Goal: Task Accomplishment & Management: Complete application form

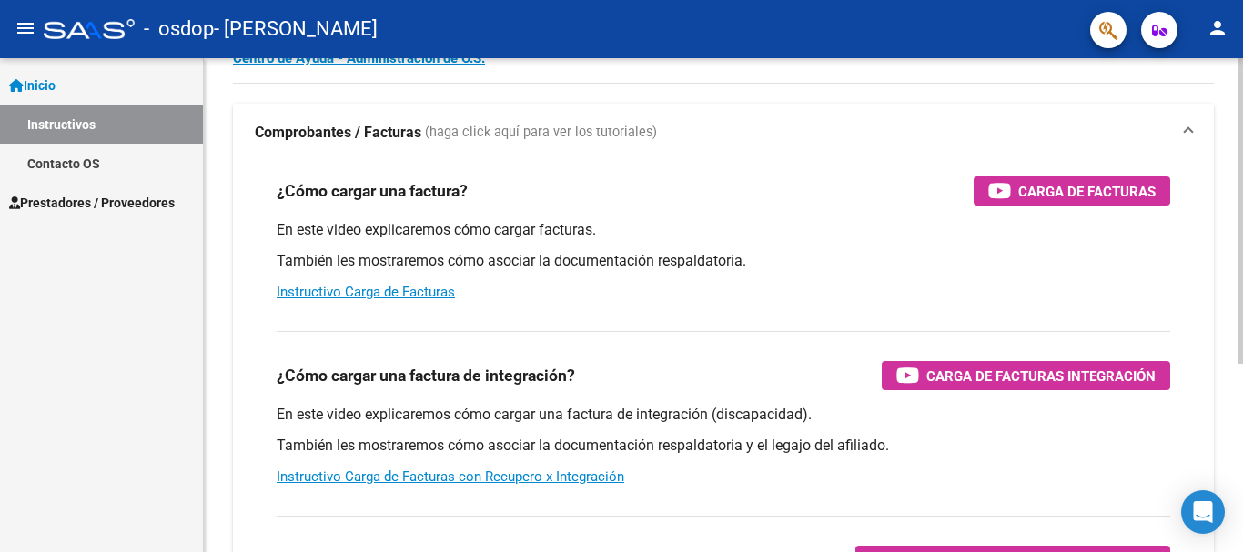
scroll to position [110, 0]
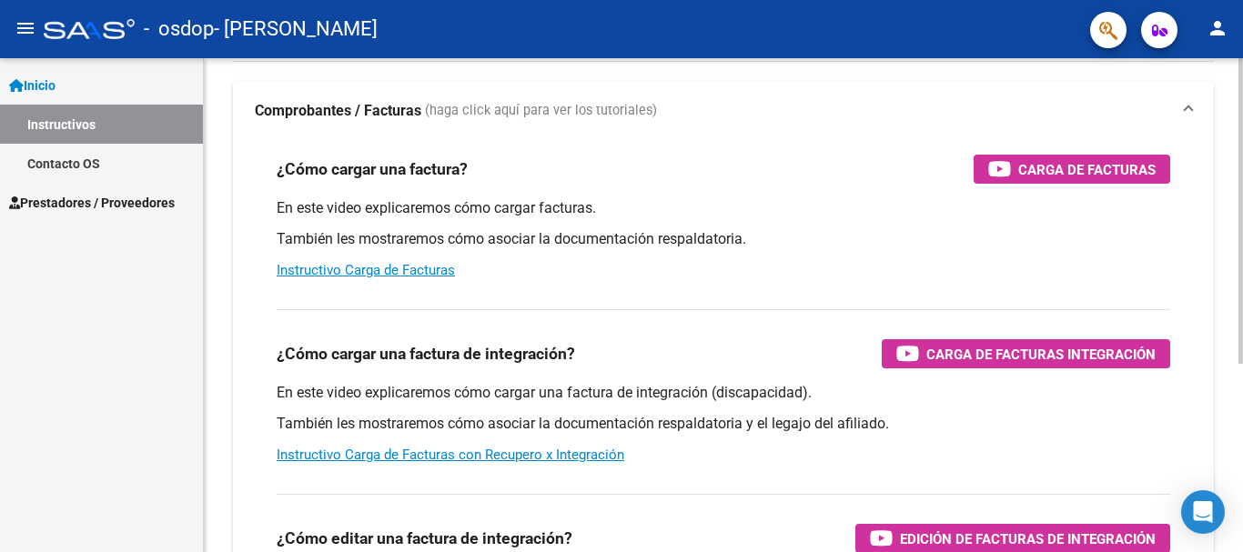
click at [1242, 422] on div at bounding box center [1241, 280] width 5 height 306
click at [487, 458] on link "Instructivo Carga de Facturas con Recupero x Integración" at bounding box center [451, 455] width 348 height 16
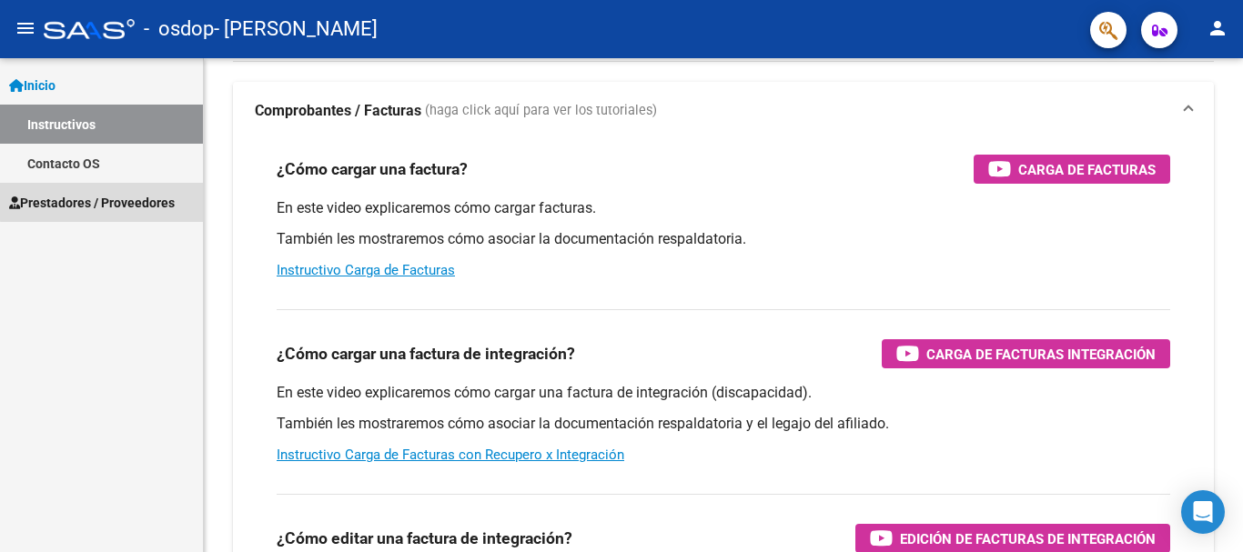
click at [138, 199] on span "Prestadores / Proveedores" at bounding box center [92, 203] width 166 height 20
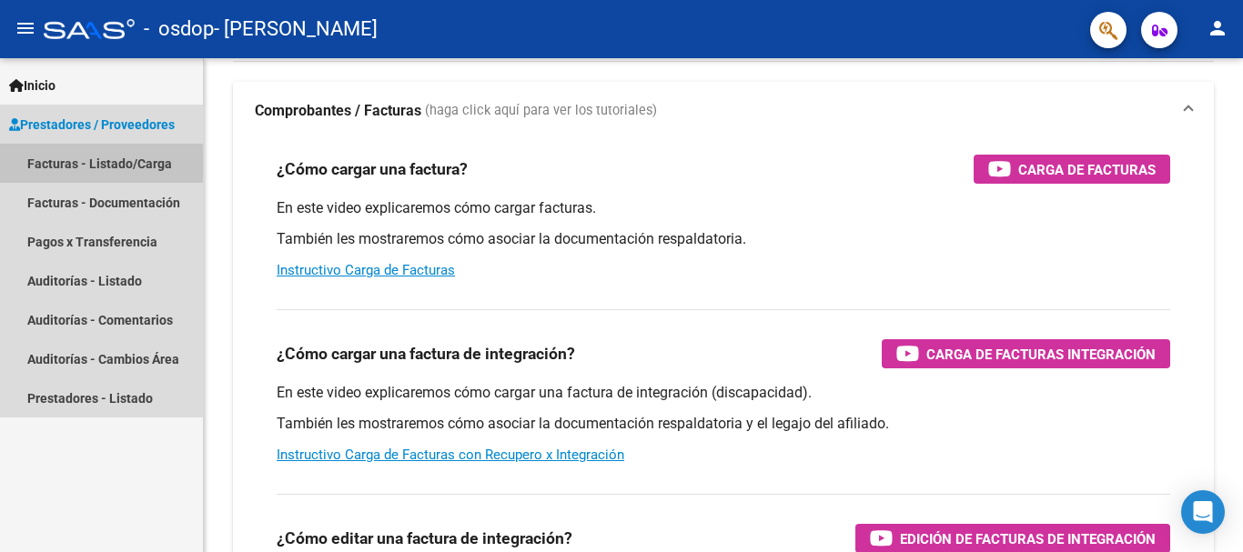
click at [96, 165] on link "Facturas - Listado/Carga" at bounding box center [101, 163] width 203 height 39
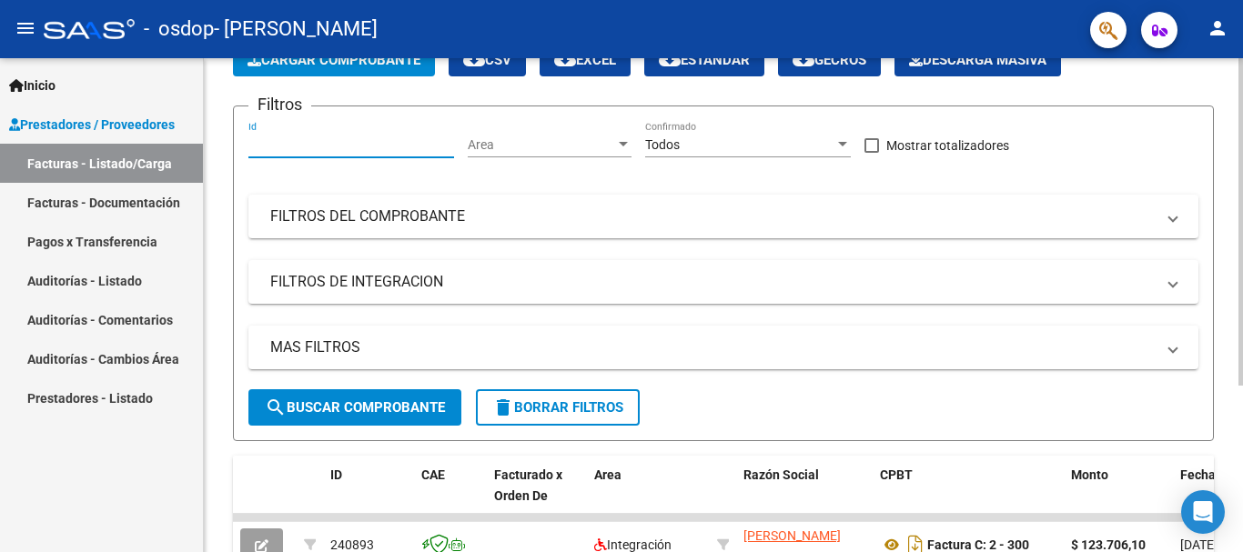
click at [356, 149] on input "Id" at bounding box center [351, 144] width 206 height 15
click at [350, 66] on span "Cargar Comprobante" at bounding box center [334, 60] width 173 height 16
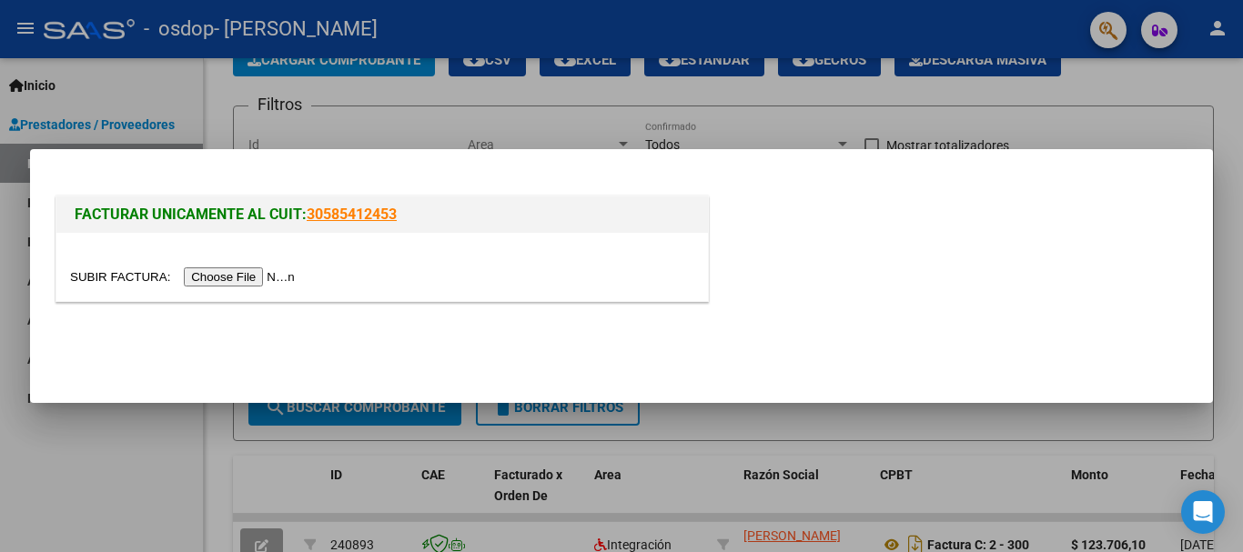
click at [252, 277] on input "file" at bounding box center [185, 277] width 230 height 19
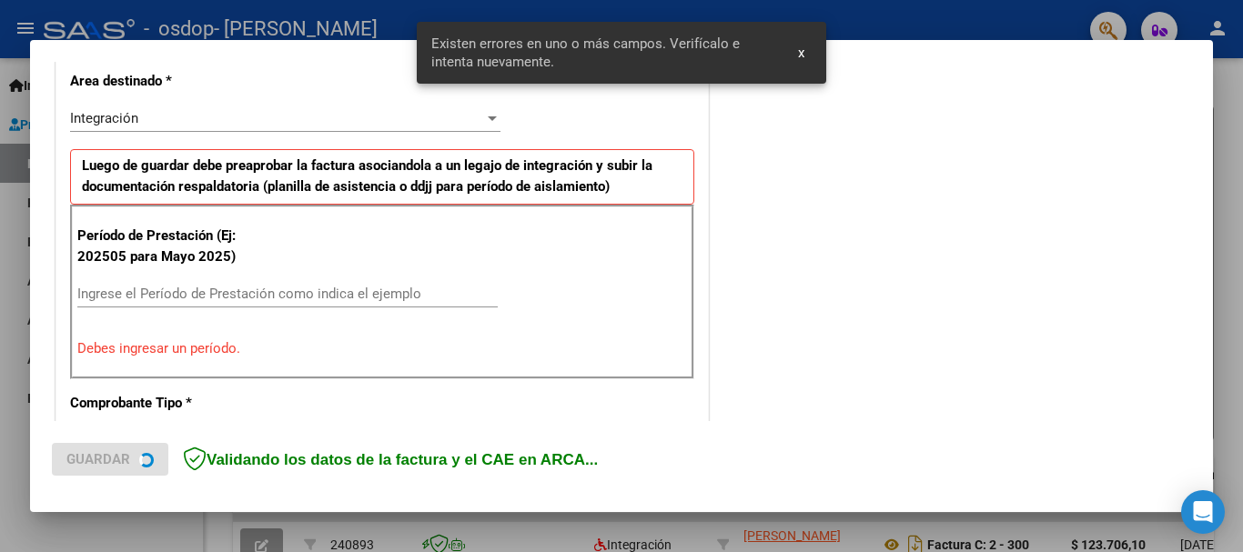
scroll to position [454, 0]
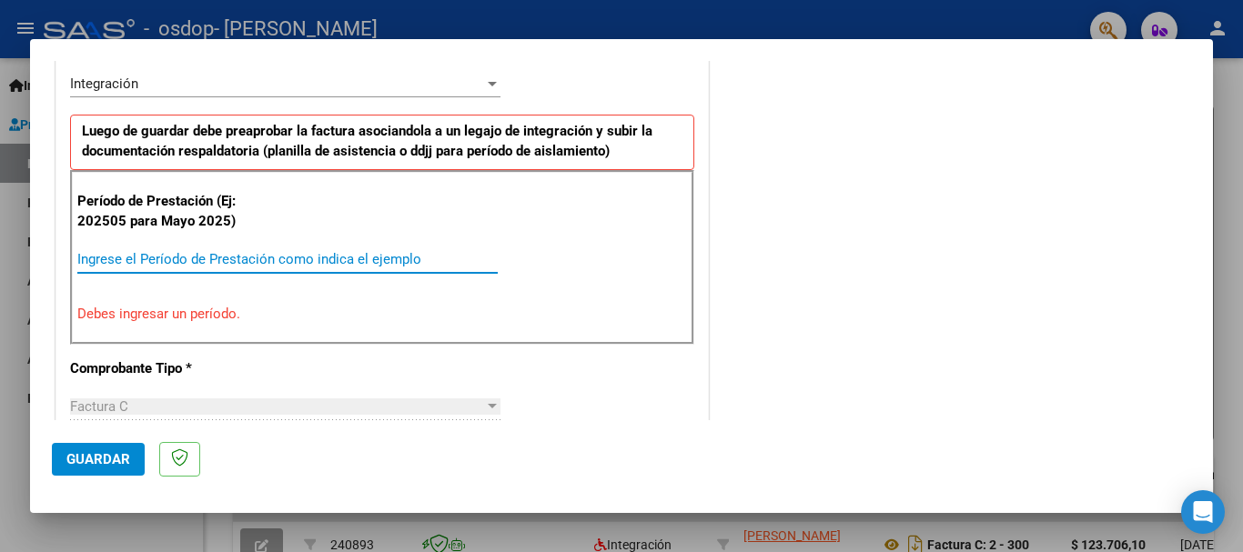
click at [149, 264] on input "Ingrese el Período de Prestación como indica el ejemplo" at bounding box center [287, 259] width 420 height 16
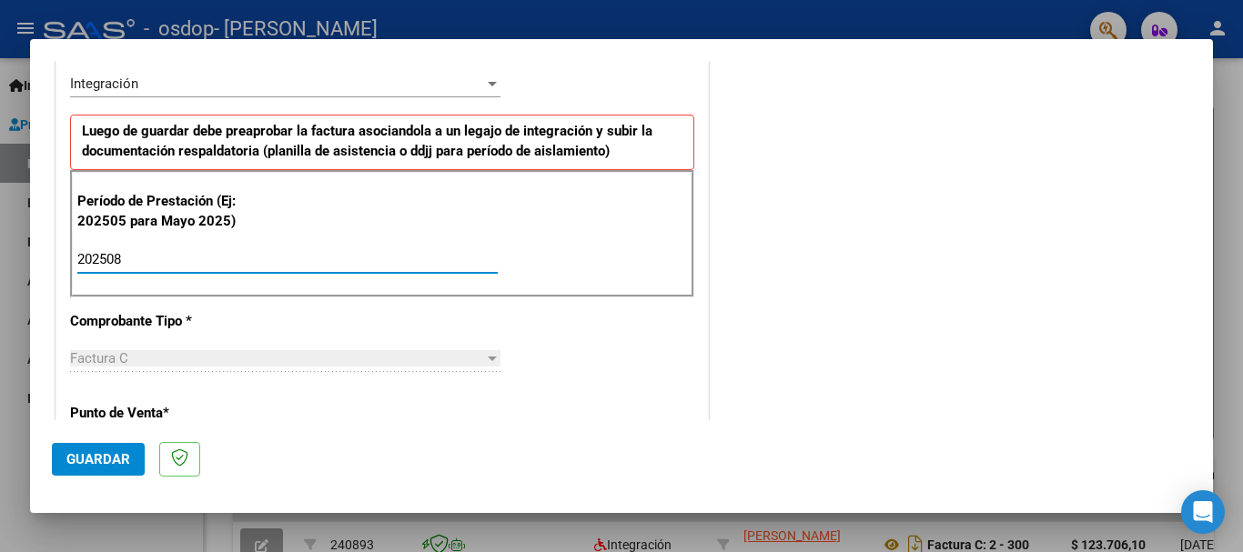
type input "202508"
click at [86, 454] on span "Guardar" at bounding box center [98, 459] width 64 height 16
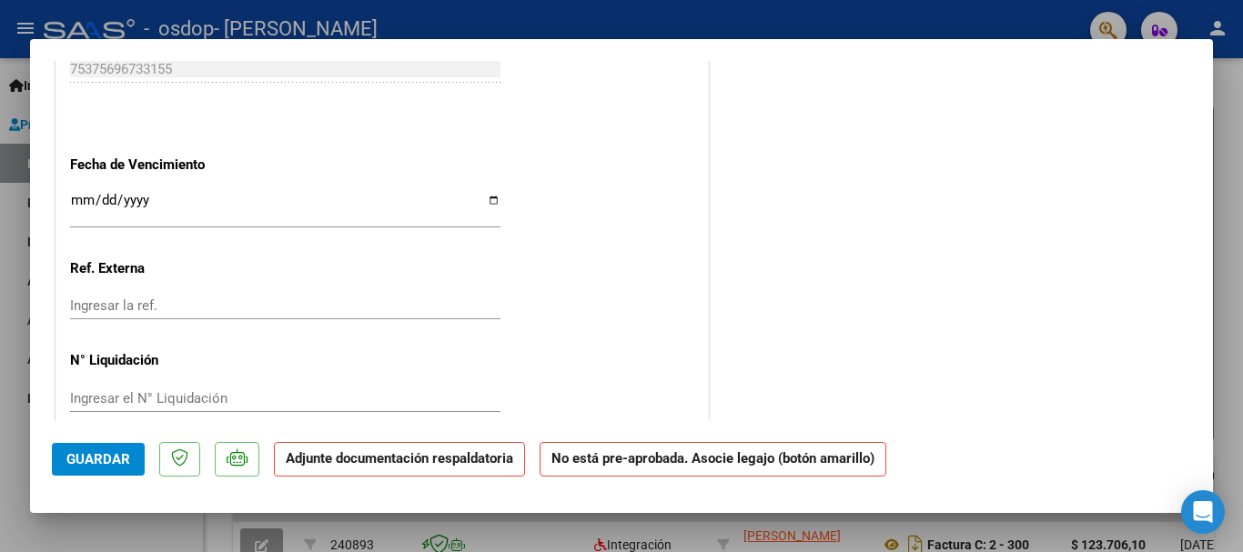
scroll to position [1208, 0]
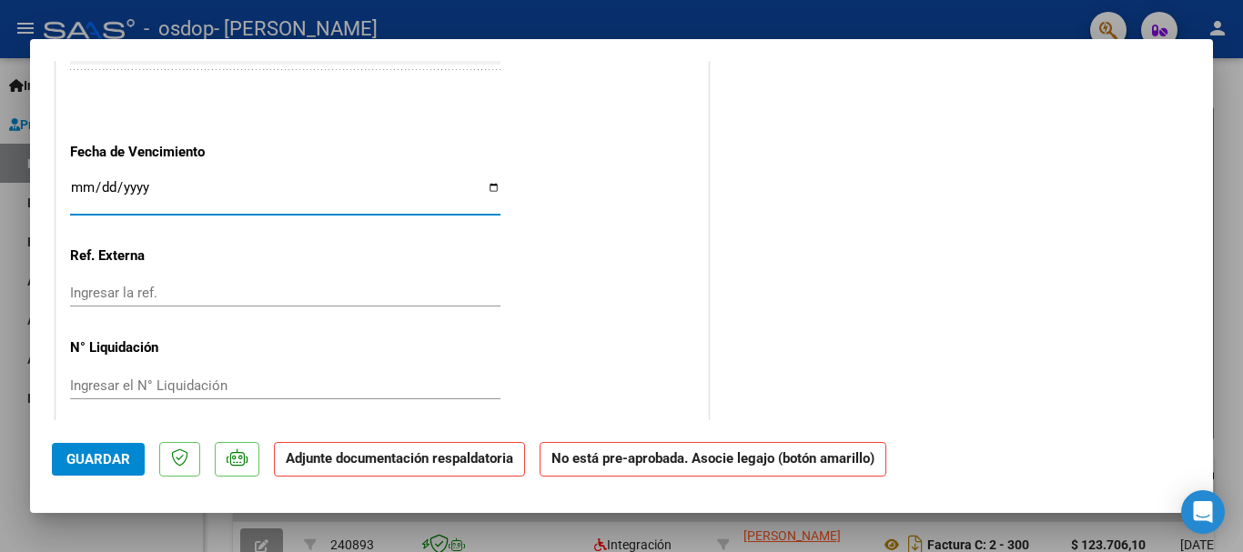
click at [486, 187] on input "Ingresar la fecha" at bounding box center [285, 194] width 431 height 29
type input "[DATE]"
click at [86, 463] on span "Guardar" at bounding box center [98, 459] width 64 height 16
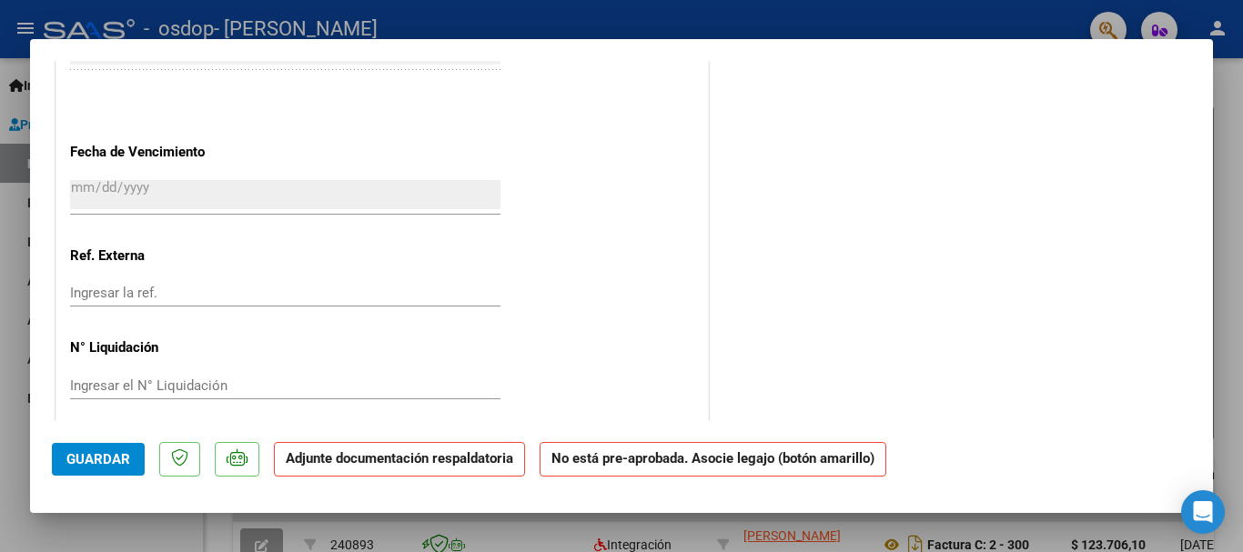
click at [649, 23] on div at bounding box center [621, 276] width 1243 height 552
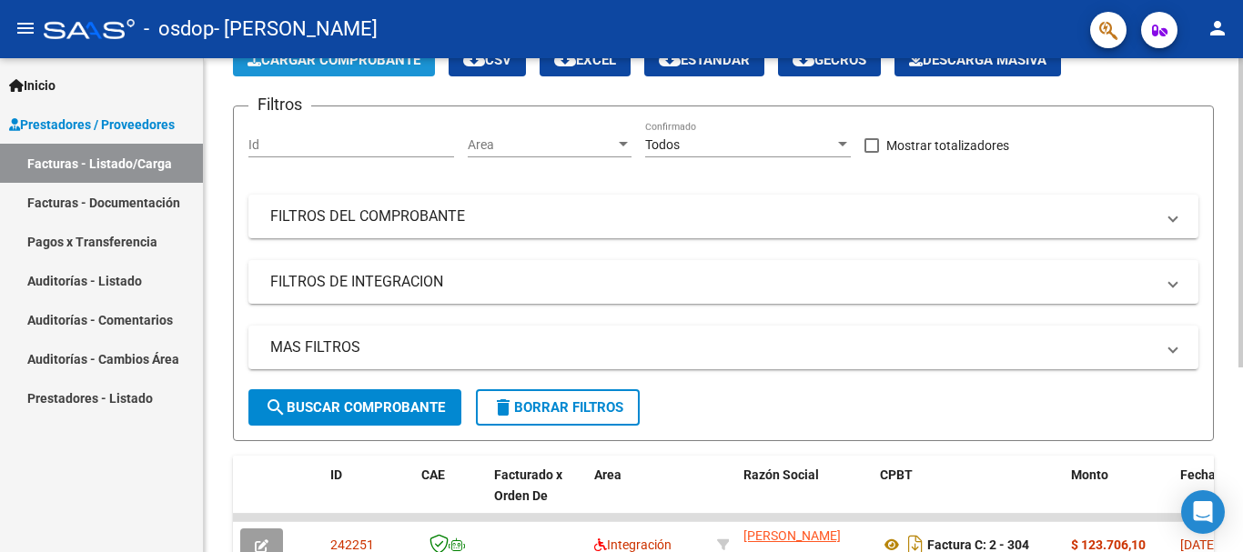
click at [330, 66] on span "Cargar Comprobante" at bounding box center [334, 60] width 173 height 16
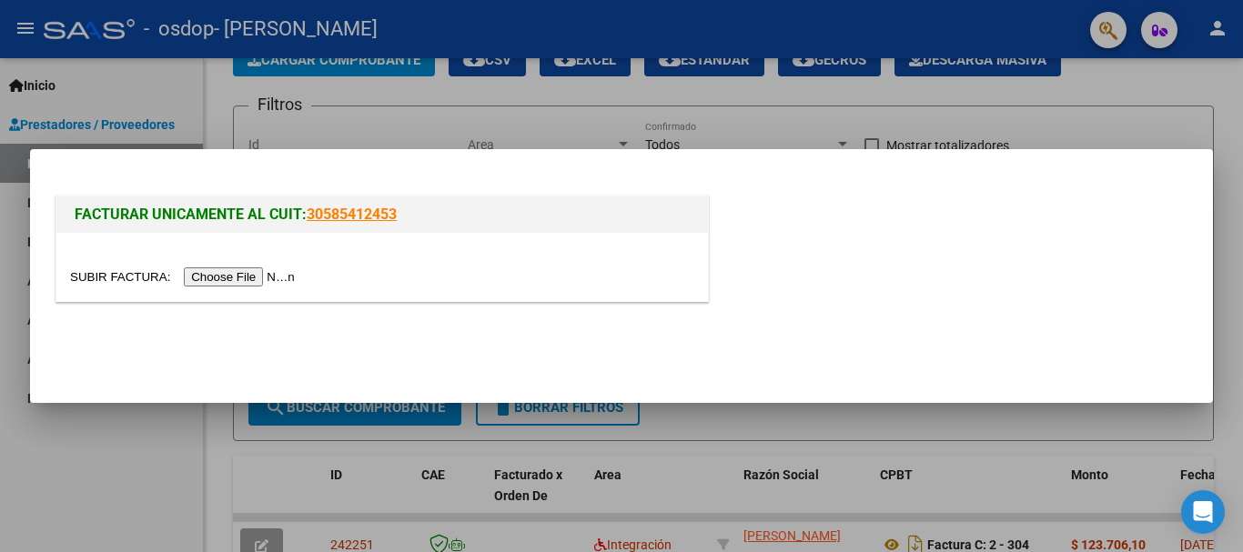
click at [272, 282] on input "file" at bounding box center [185, 277] width 230 height 19
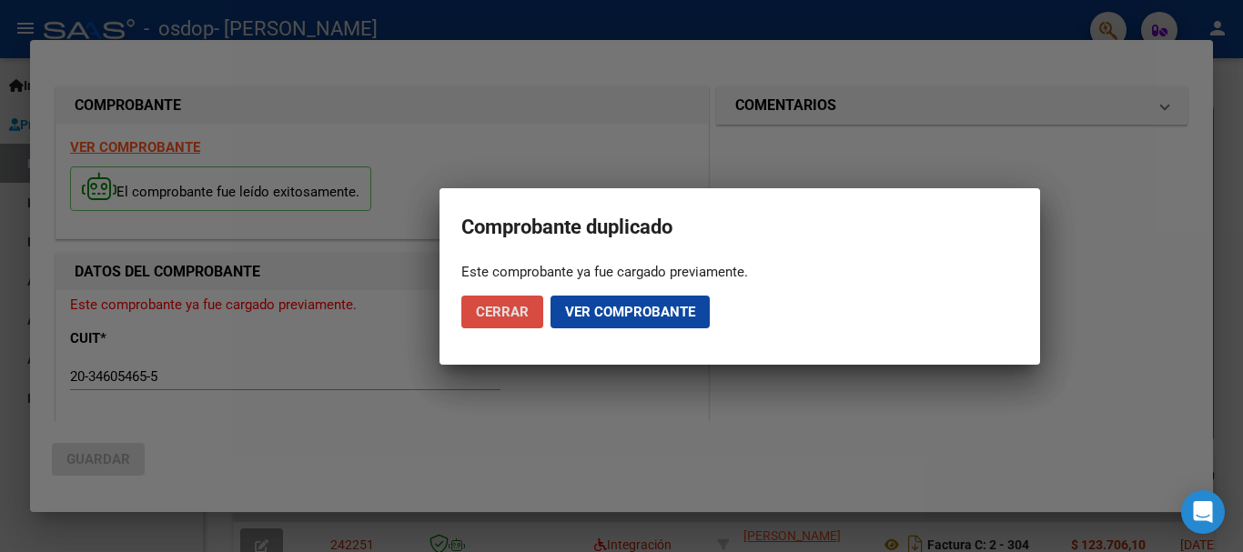
click at [501, 310] on span "Cerrar" at bounding box center [502, 312] width 53 height 16
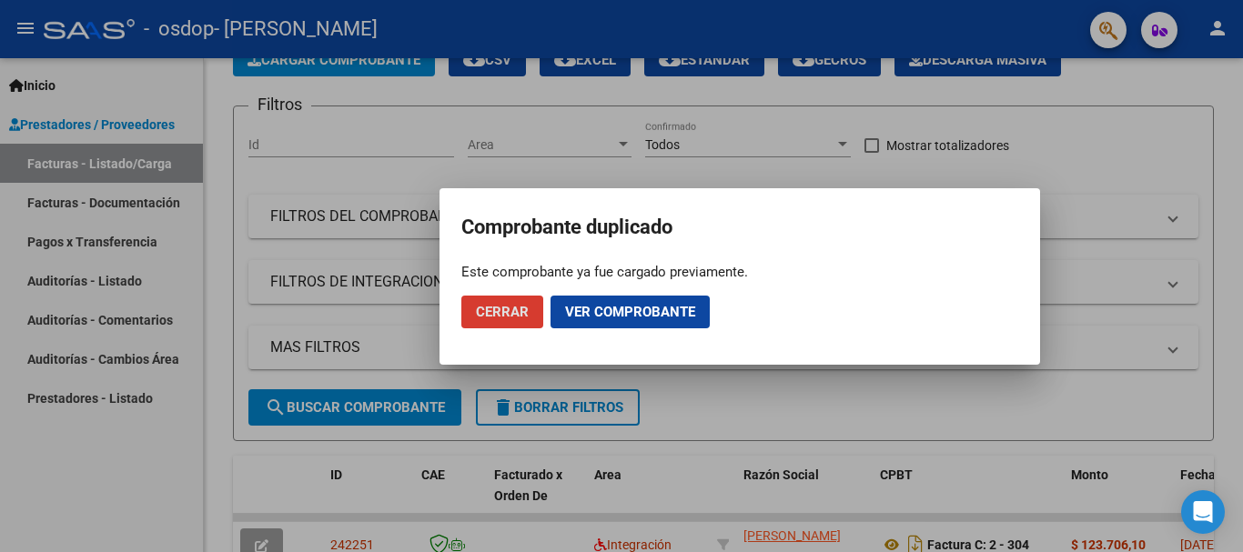
click at [504, 311] on span "Cerrar" at bounding box center [502, 312] width 53 height 16
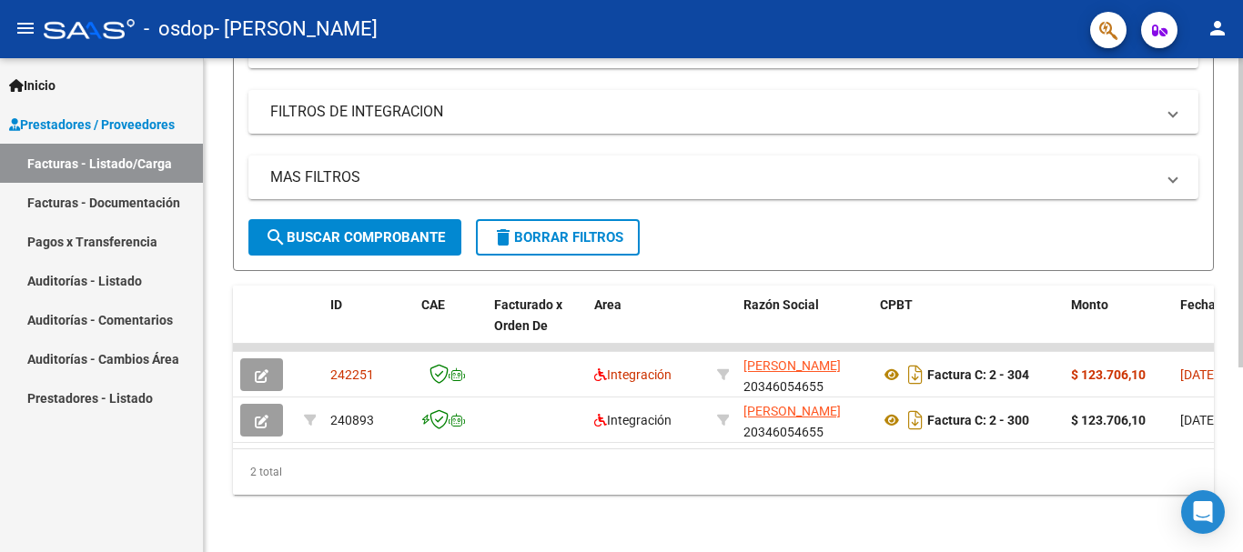
scroll to position [296, 0]
click at [1242, 374] on div at bounding box center [1241, 397] width 5 height 309
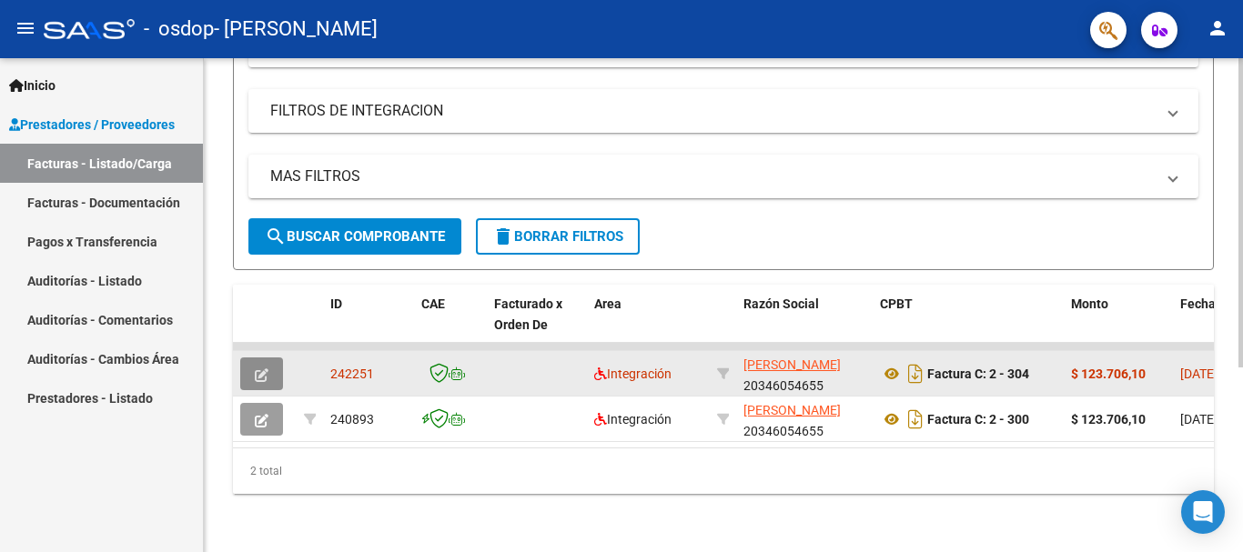
click at [268, 369] on icon "button" at bounding box center [262, 376] width 14 height 14
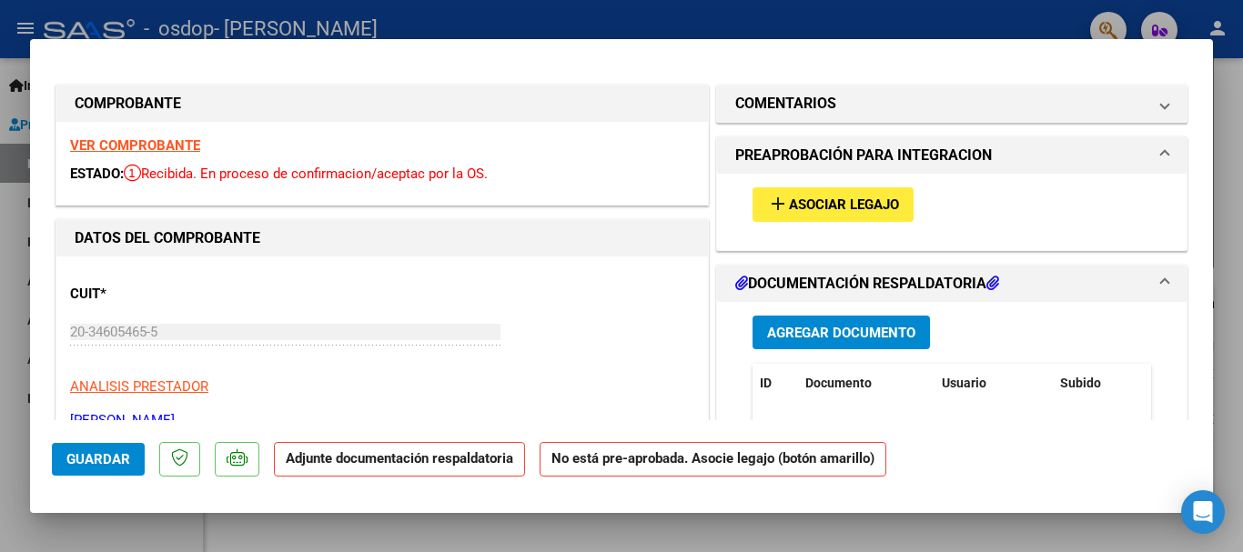
click at [833, 19] on div at bounding box center [621, 276] width 1243 height 552
type input "$ 0,00"
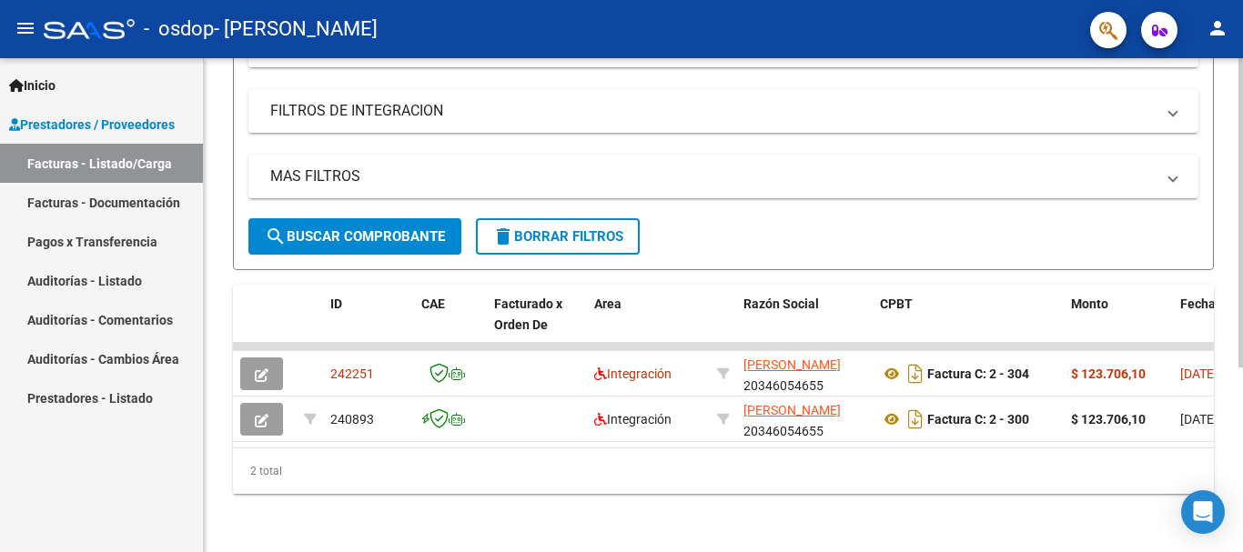
scroll to position [66, 0]
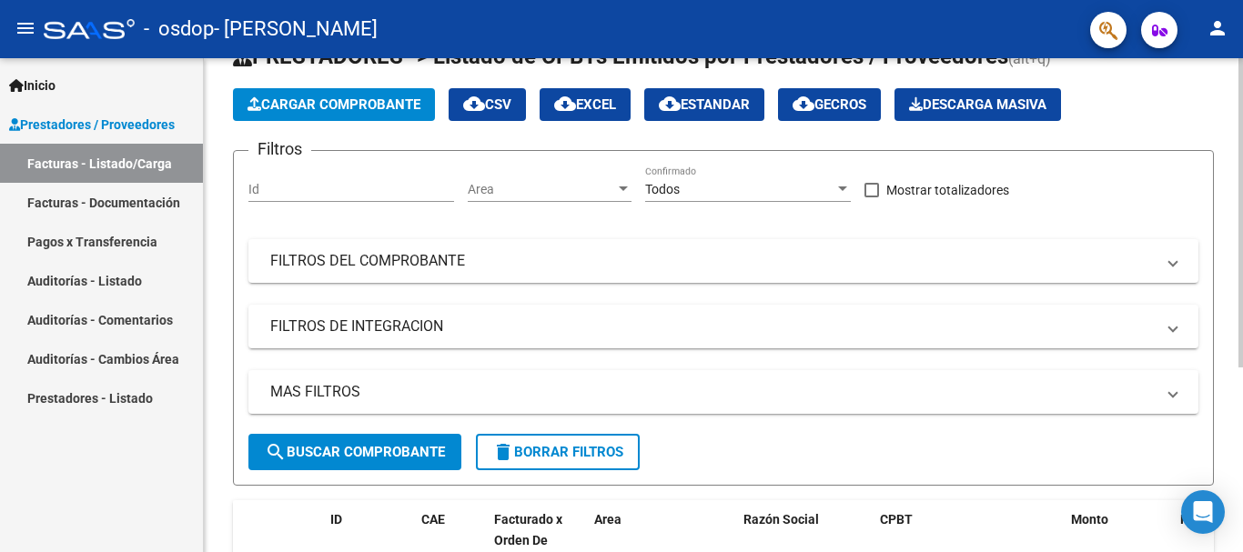
click at [1242, 262] on div at bounding box center [1241, 255] width 5 height 309
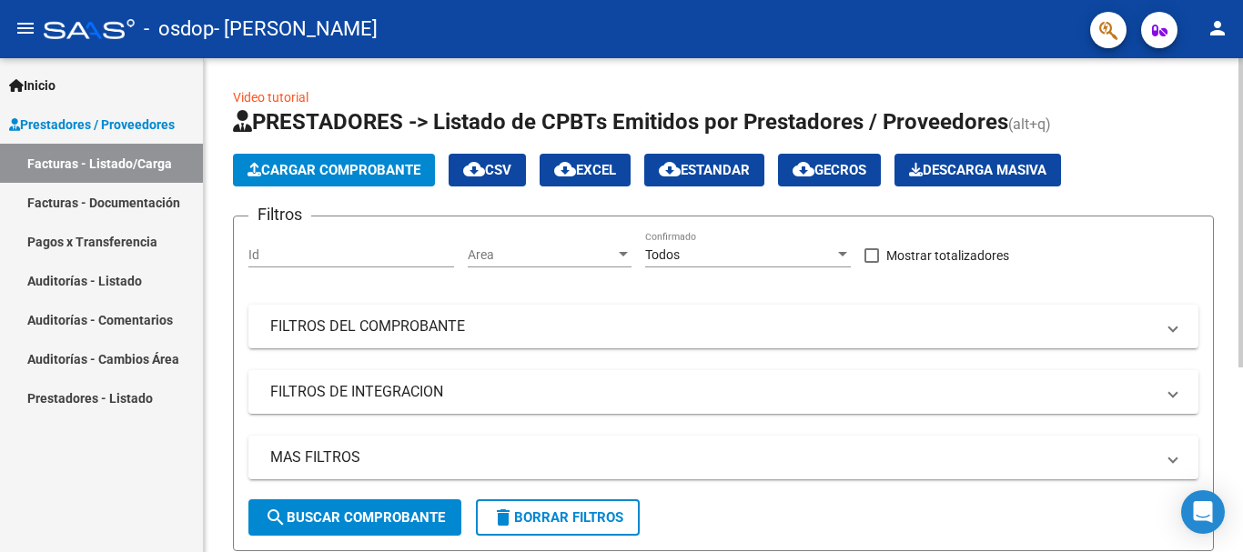
click at [1242, 220] on div at bounding box center [1241, 212] width 5 height 309
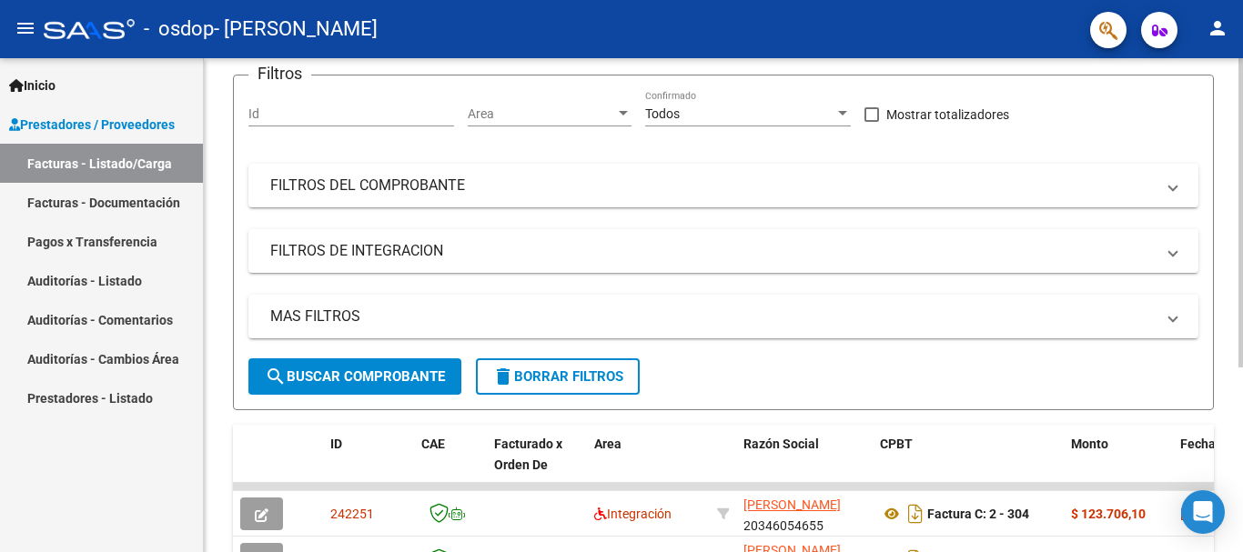
click at [1242, 396] on div at bounding box center [1241, 305] width 5 height 309
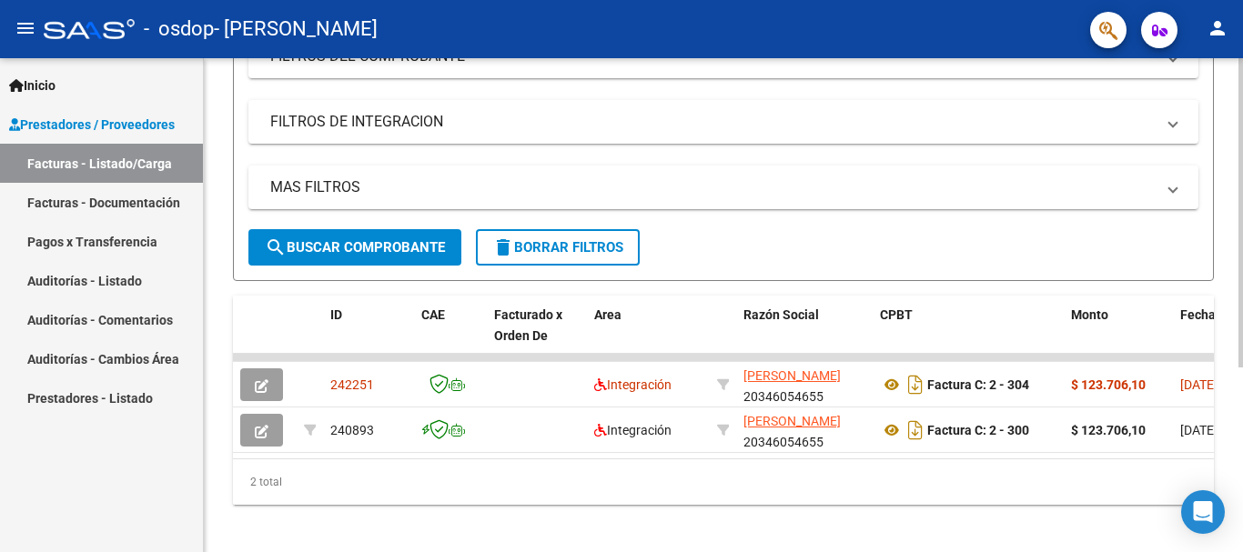
scroll to position [289, 0]
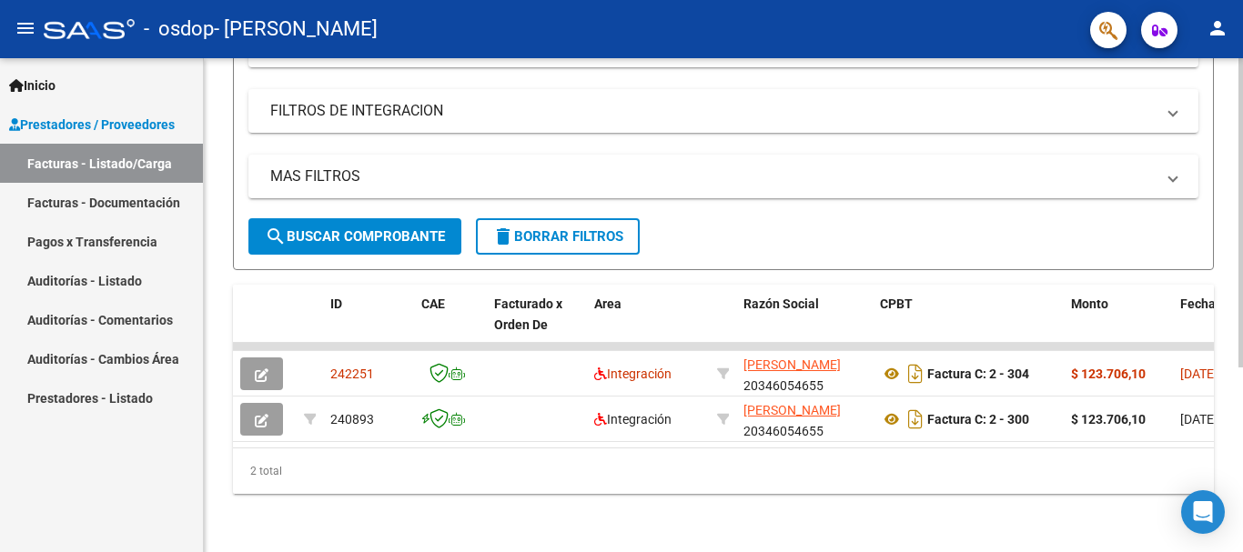
click at [1242, 490] on div at bounding box center [1241, 397] width 5 height 309
click at [1229, 396] on div "Video tutorial PRESTADORES -> Listado de CPBTs Emitidos por Prestadores / Prove…" at bounding box center [726, 164] width 1044 height 775
click at [333, 228] on span "search Buscar Comprobante" at bounding box center [355, 236] width 180 height 16
click at [1241, 373] on div at bounding box center [1241, 397] width 5 height 309
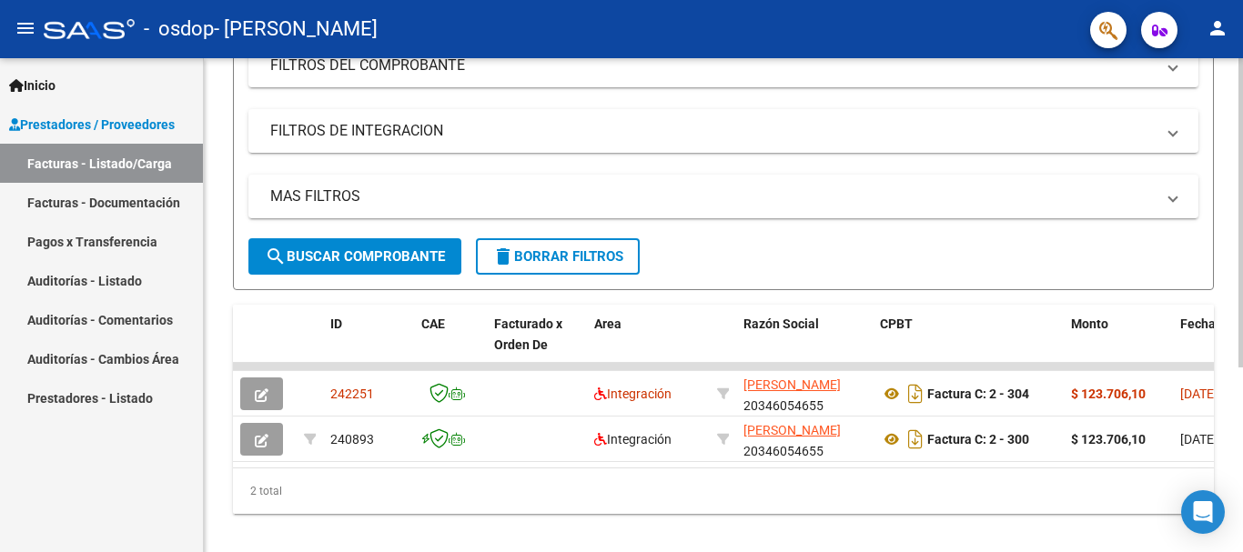
click at [1242, 352] on div at bounding box center [1241, 384] width 5 height 309
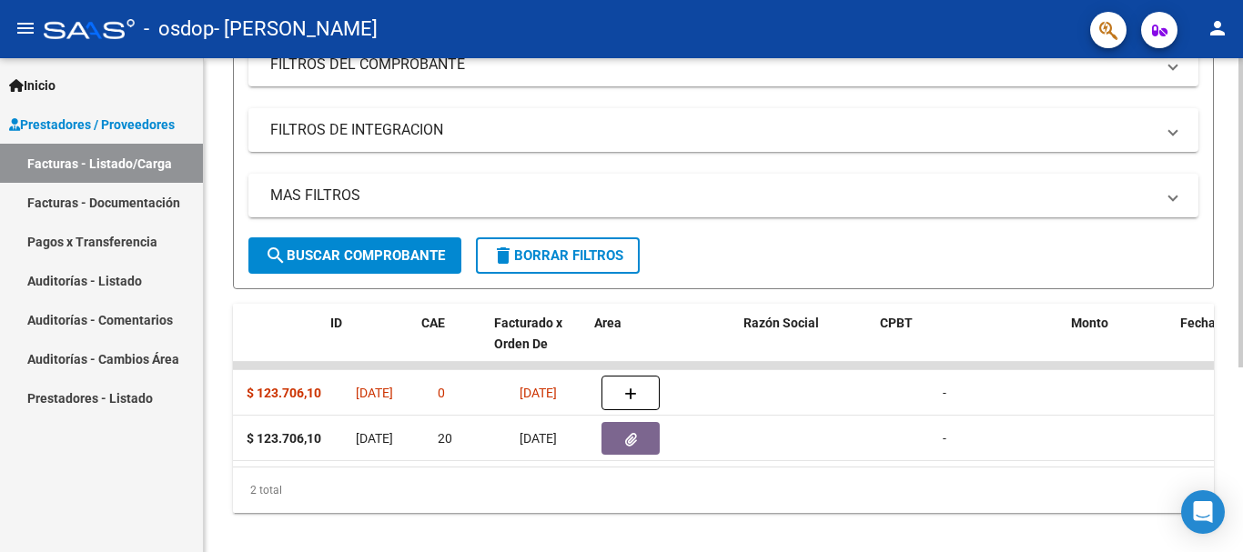
scroll to position [0, 0]
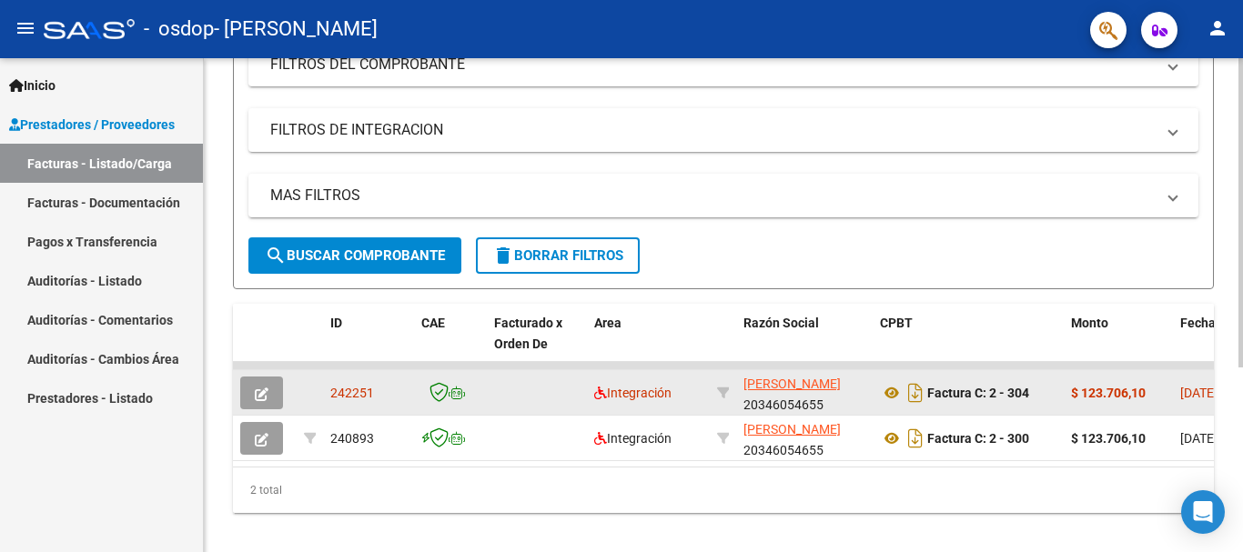
click at [249, 397] on button "button" at bounding box center [261, 393] width 43 height 33
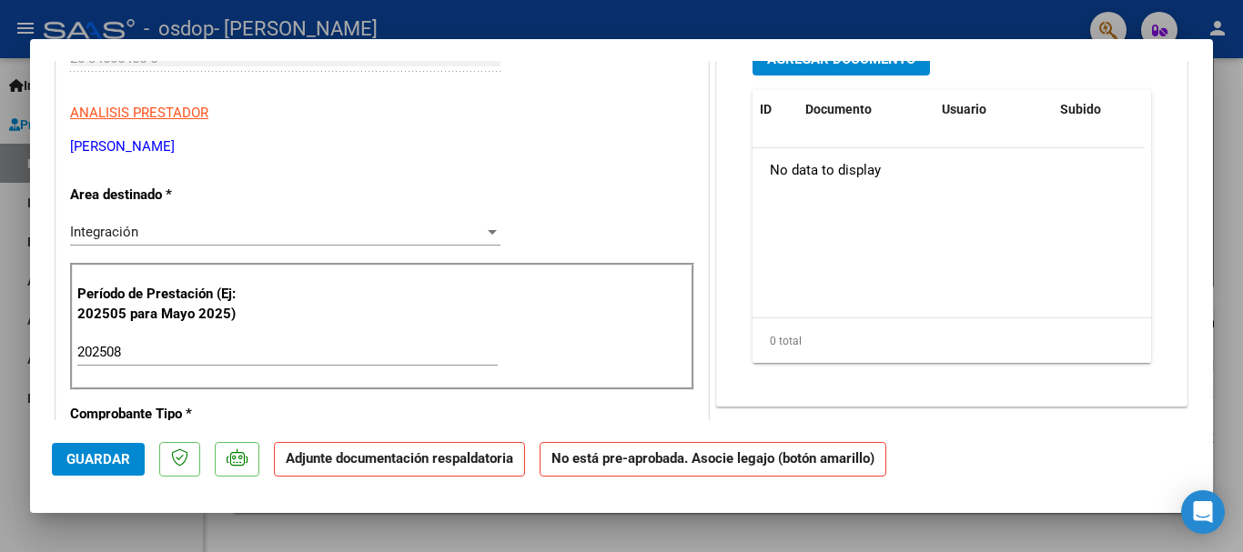
scroll to position [279, 0]
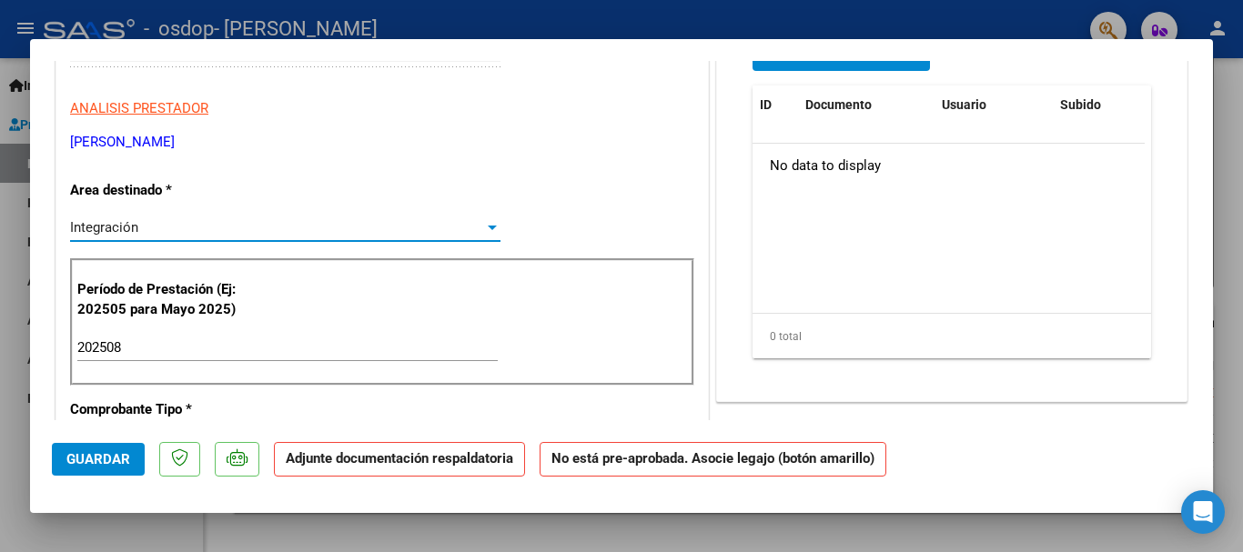
click at [98, 224] on span "Integración" at bounding box center [104, 227] width 68 height 16
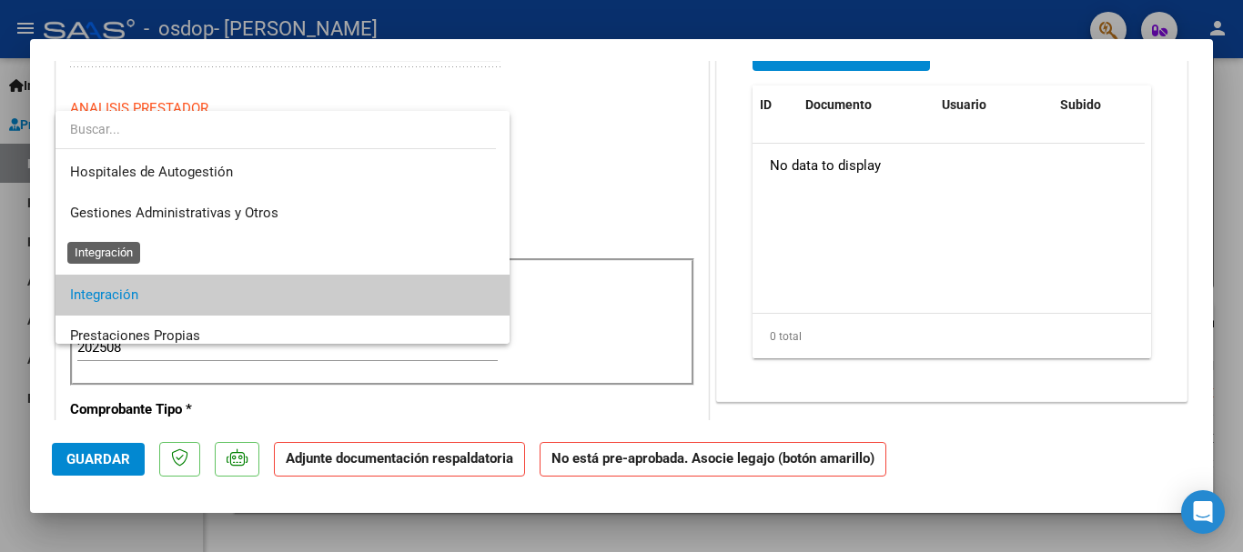
scroll to position [68, 0]
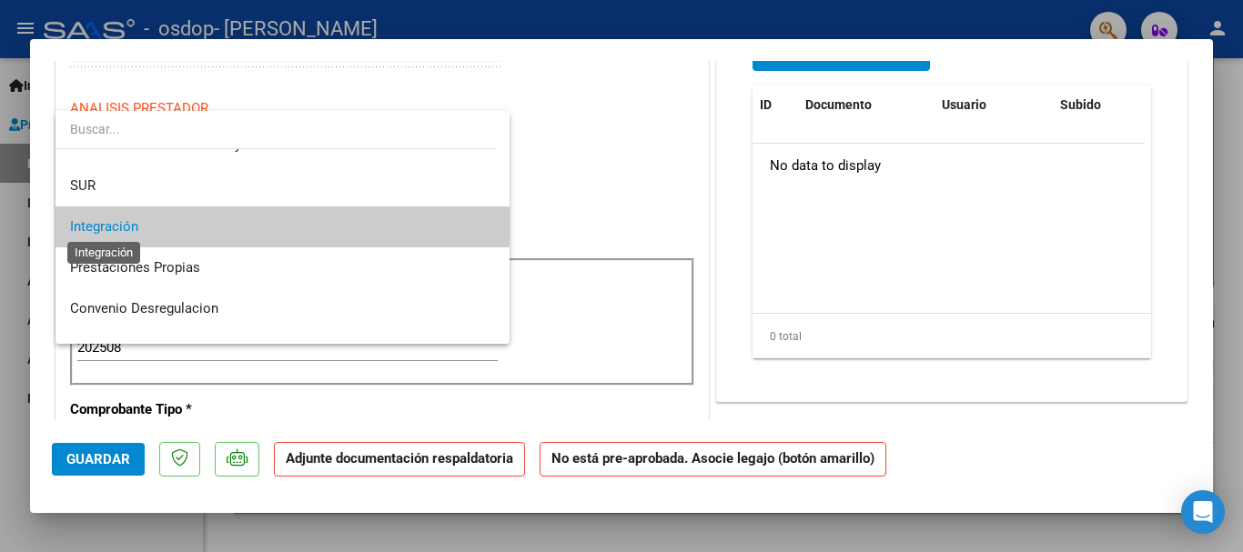
click at [98, 224] on span "Integración" at bounding box center [104, 226] width 68 height 16
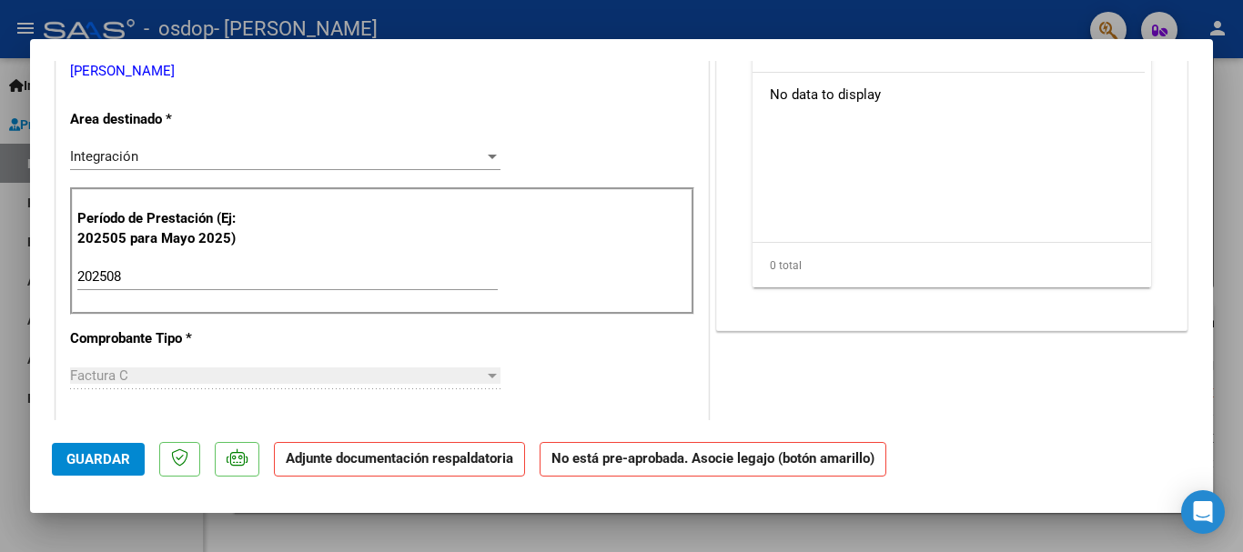
scroll to position [106, 0]
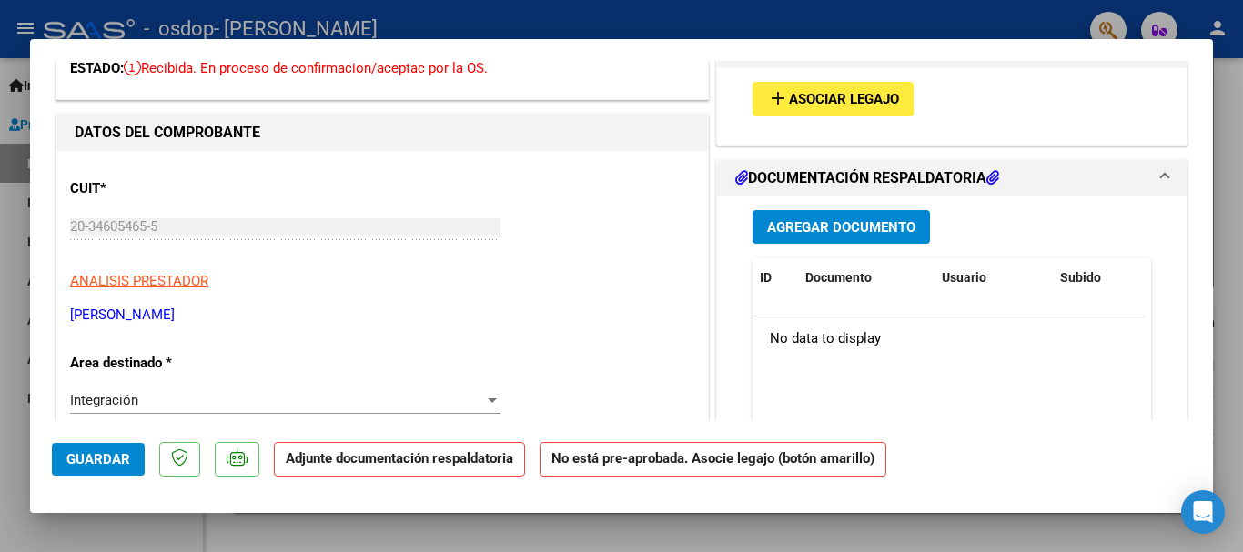
click at [831, 96] on span "Asociar Legajo" at bounding box center [844, 100] width 110 height 16
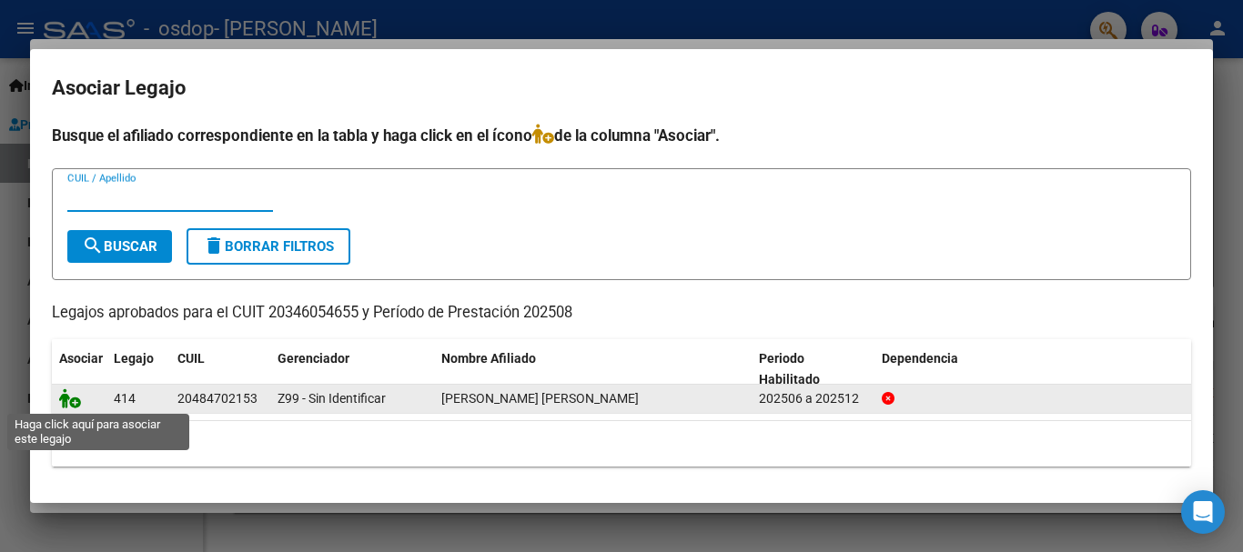
click at [65, 391] on icon at bounding box center [70, 399] width 22 height 20
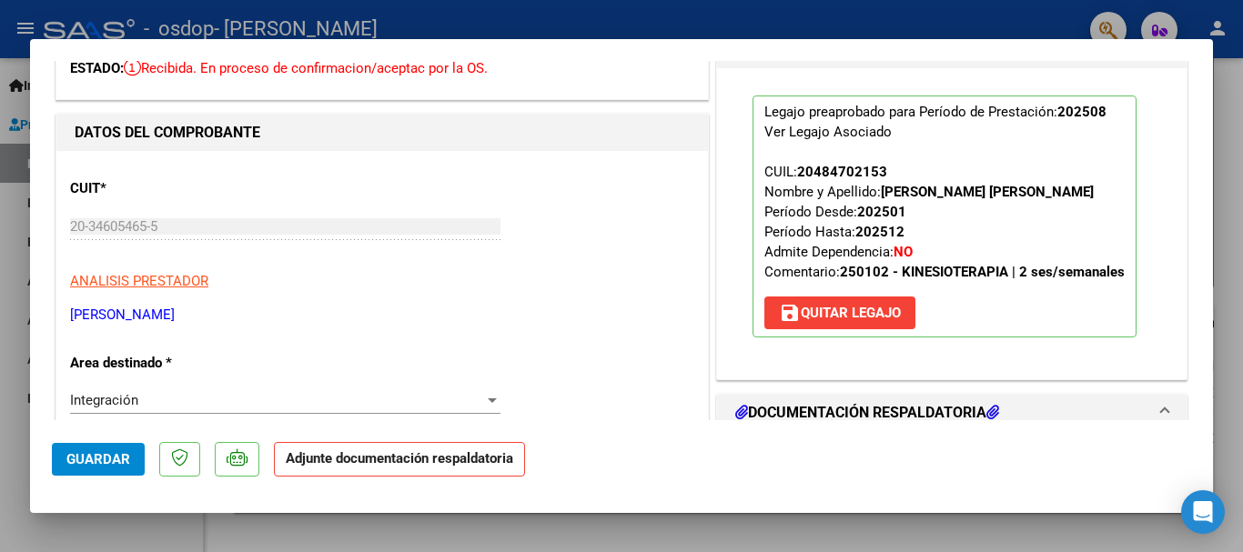
scroll to position [267, 0]
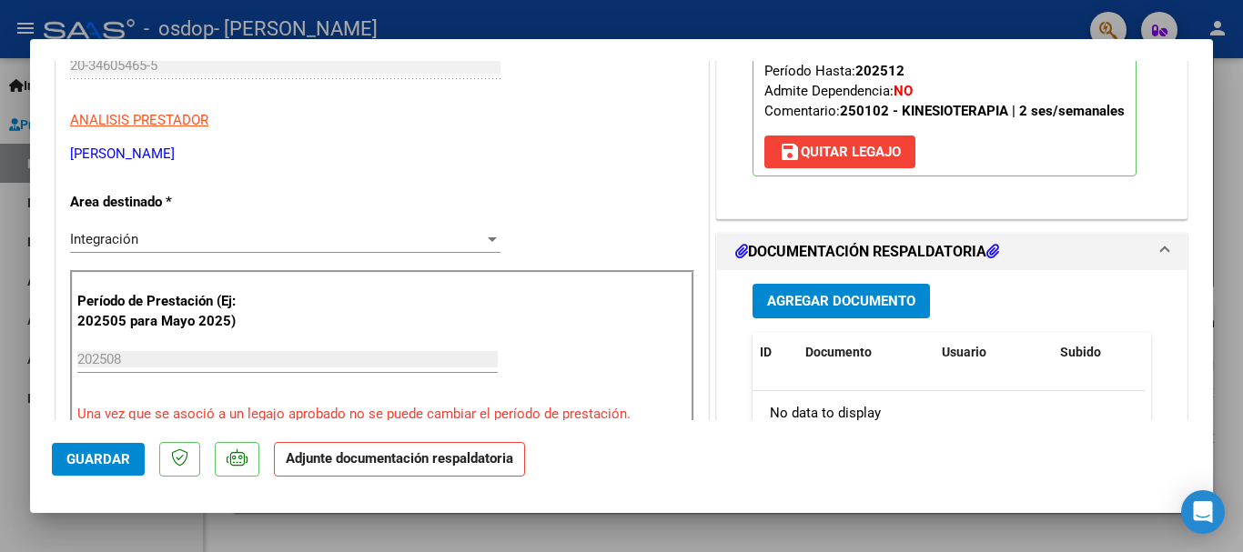
drag, startPoint x: 1213, startPoint y: 172, endPoint x: 1212, endPoint y: 128, distance: 43.7
click at [1212, 128] on div "COMPROBANTE VER COMPROBANTE ESTADO: Recibida. En proceso de confirmacion/acepta…" at bounding box center [621, 276] width 1243 height 552
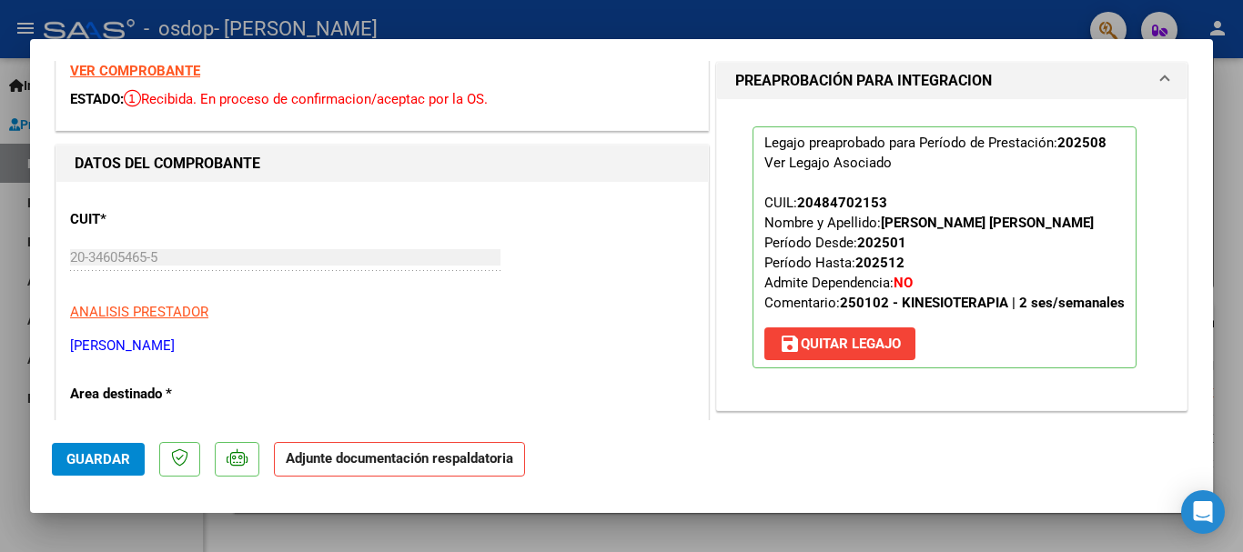
scroll to position [0, 0]
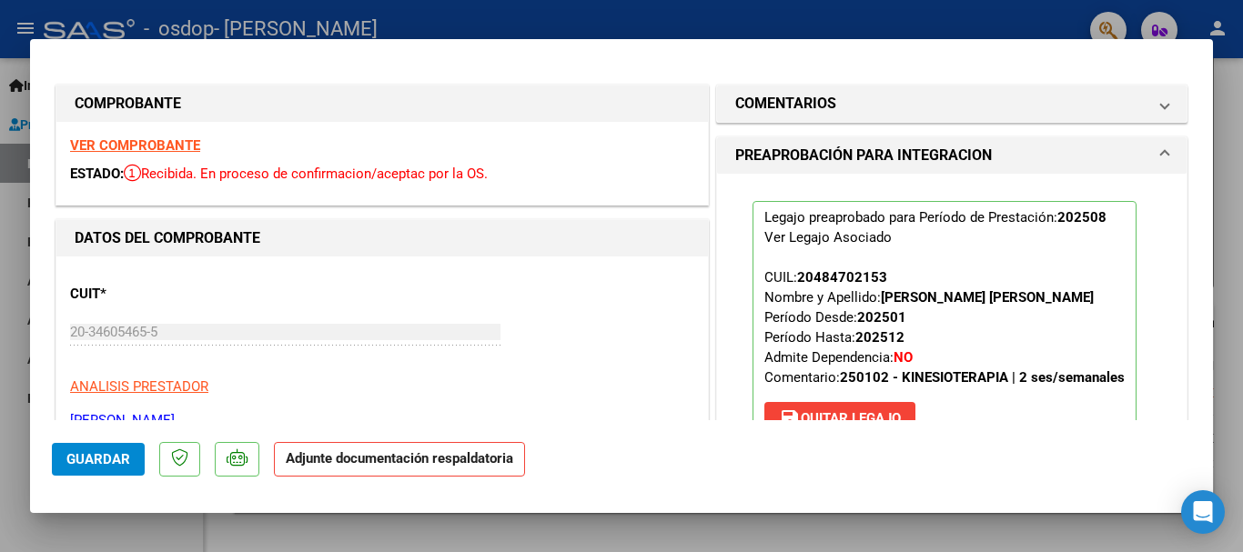
click at [1149, 57] on mat-dialog-container "COMPROBANTE VER COMPROBANTE ESTADO: Recibida. En proceso de confirmacion/acepta…" at bounding box center [621, 276] width 1183 height 474
click at [83, 460] on span "Guardar" at bounding box center [98, 459] width 64 height 16
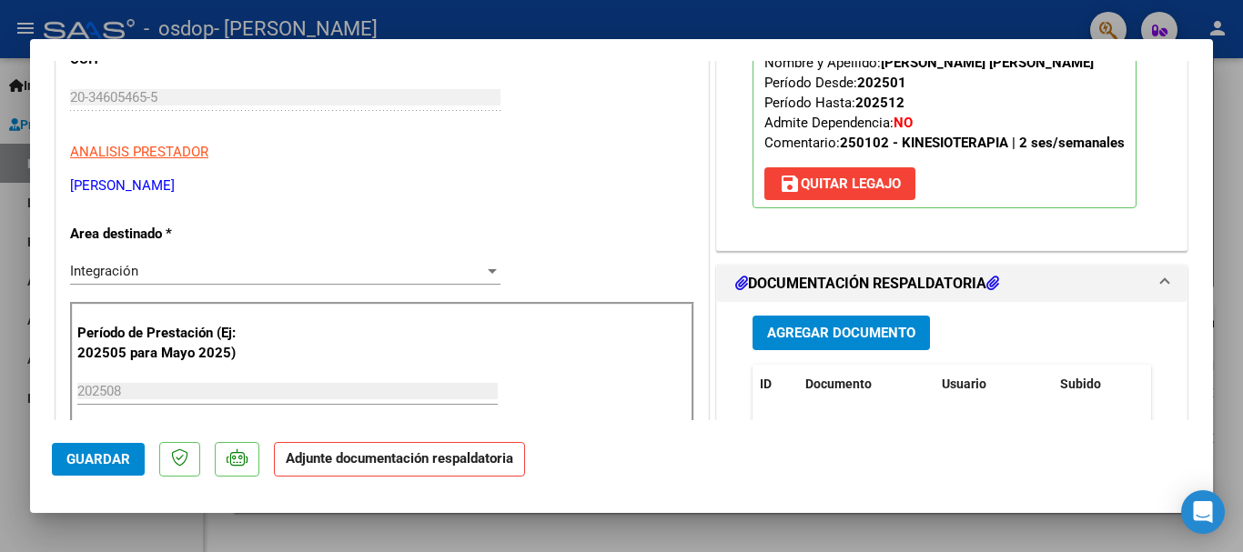
scroll to position [253, 0]
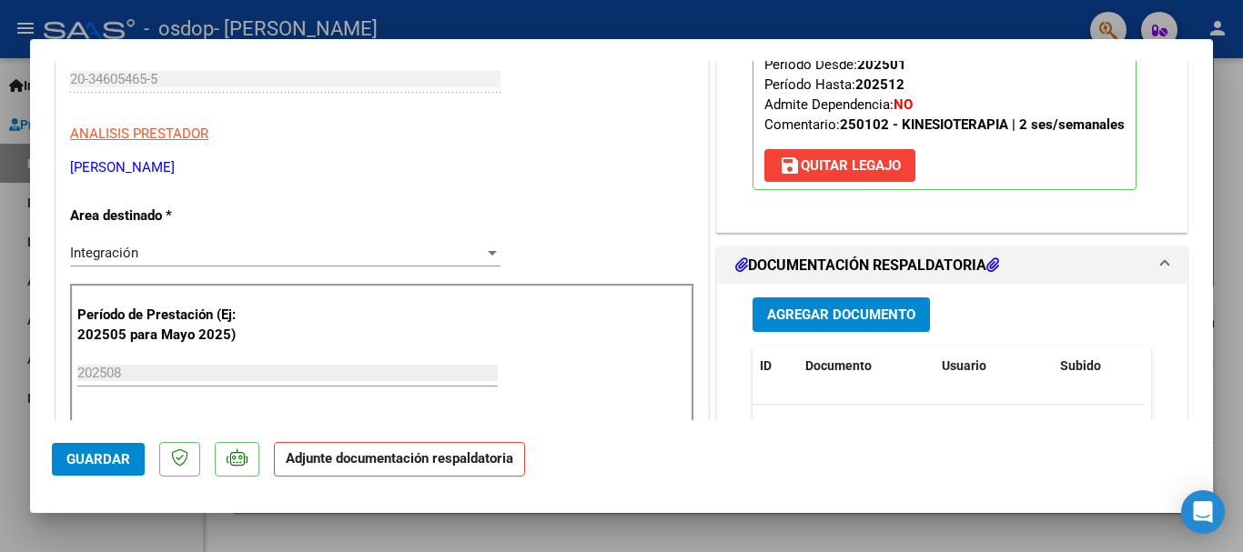
click at [838, 315] on span "Agregar Documento" at bounding box center [841, 316] width 148 height 16
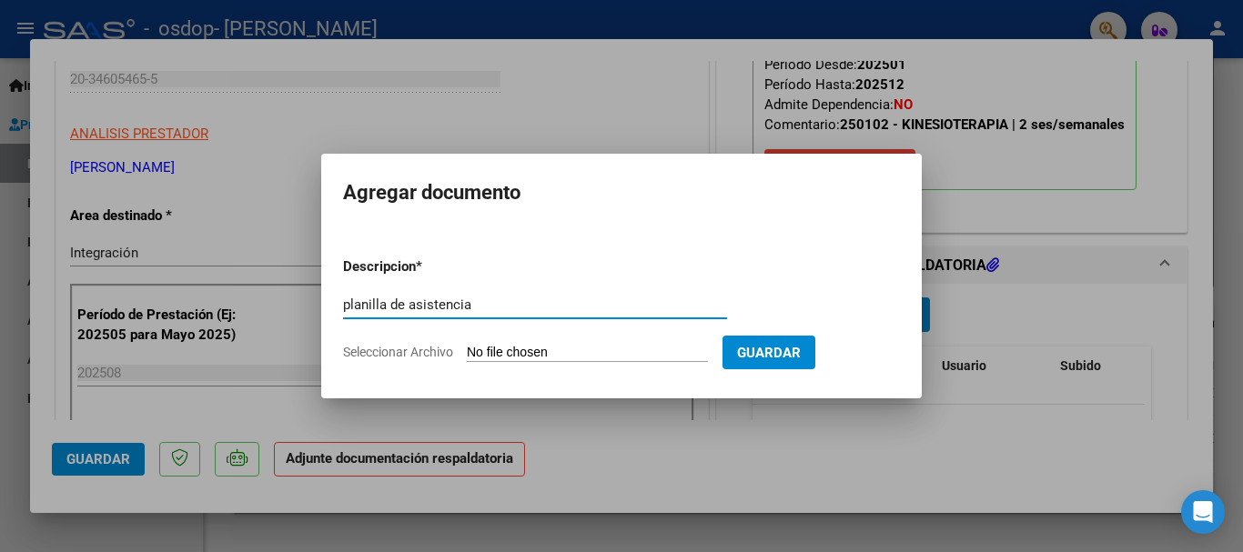
type input "planilla de asistencia"
drag, startPoint x: 468, startPoint y: 350, endPoint x: 494, endPoint y: 350, distance: 26.4
click at [494, 350] on app-file-uploader "Seleccionar Archivo" at bounding box center [533, 352] width 380 height 16
click at [494, 350] on input "Seleccionar Archivo" at bounding box center [587, 353] width 241 height 17
type input "C:\fakepath\Image to PDF [DATE] 23.06.47.pdf"
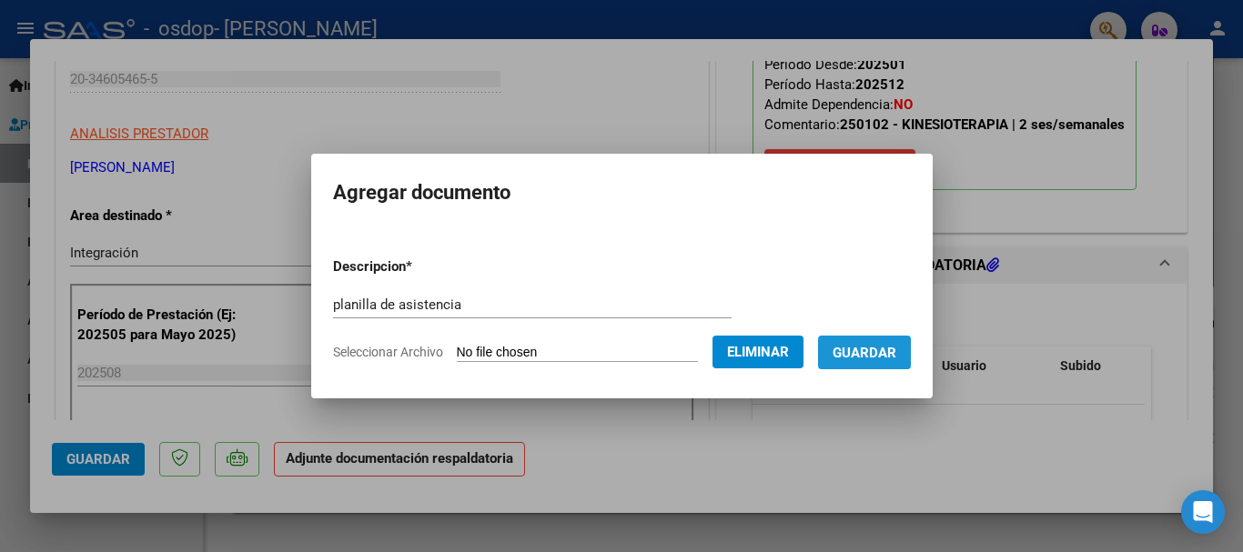
click at [860, 347] on span "Guardar" at bounding box center [865, 353] width 64 height 16
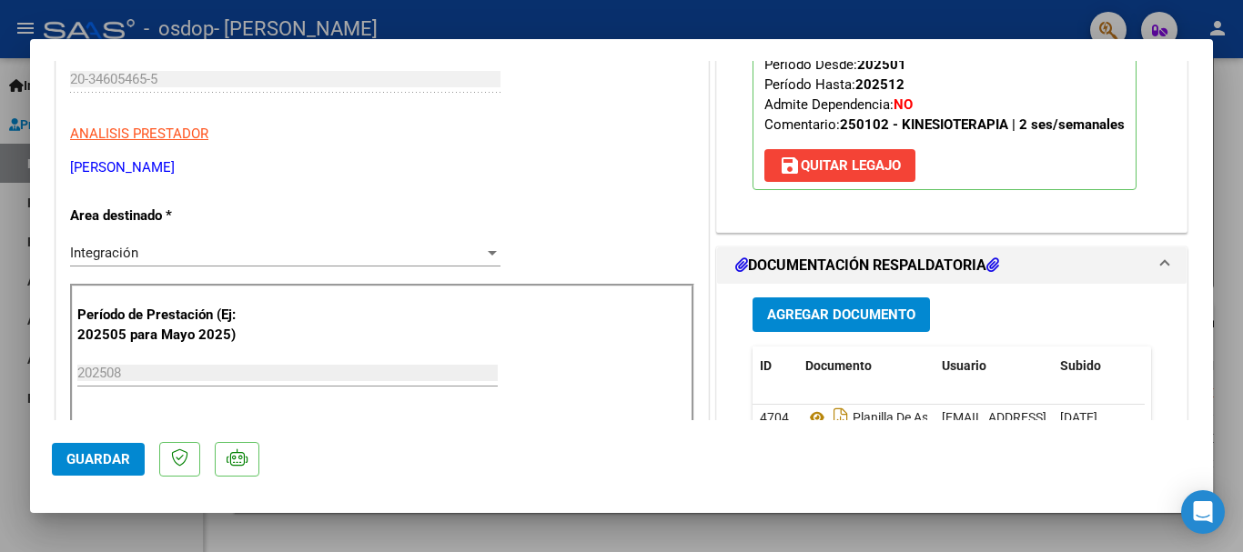
scroll to position [497, 0]
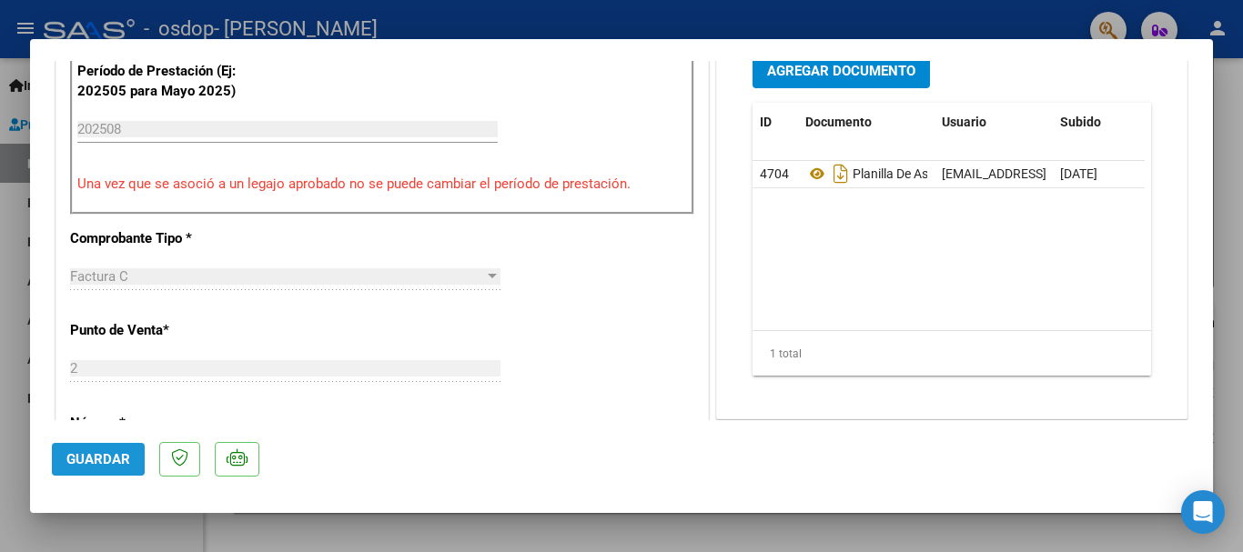
click at [101, 450] on button "Guardar" at bounding box center [98, 459] width 93 height 33
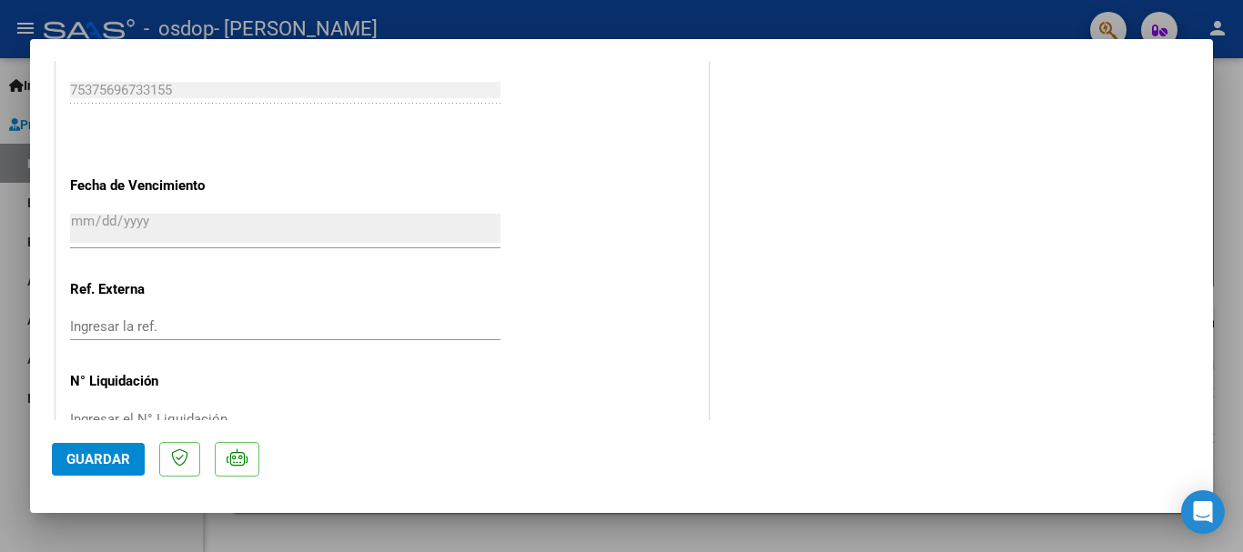
scroll to position [0, 0]
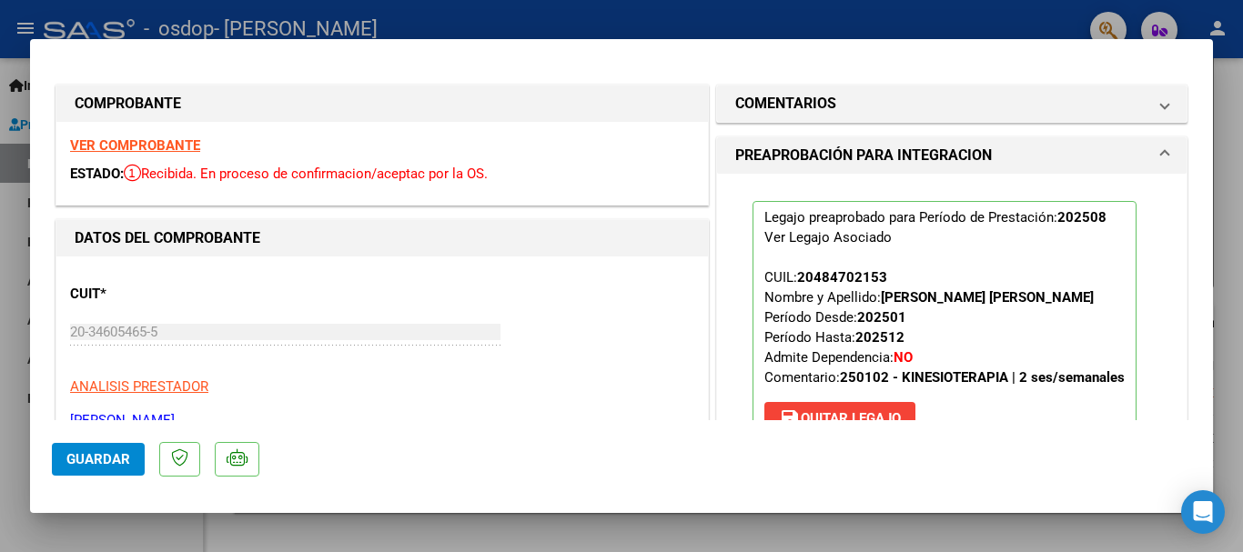
click at [146, 147] on strong "VER COMPROBANTE" at bounding box center [135, 145] width 130 height 16
click at [788, 9] on div at bounding box center [621, 276] width 1243 height 552
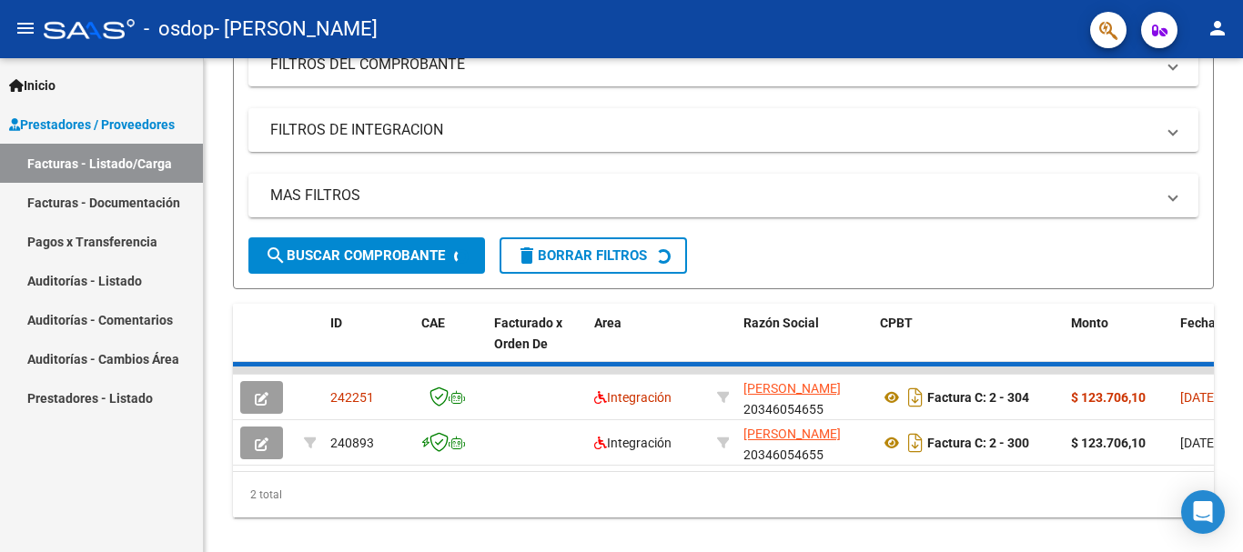
click at [788, 9] on div "- osdop - [PERSON_NAME]" at bounding box center [560, 29] width 1032 height 40
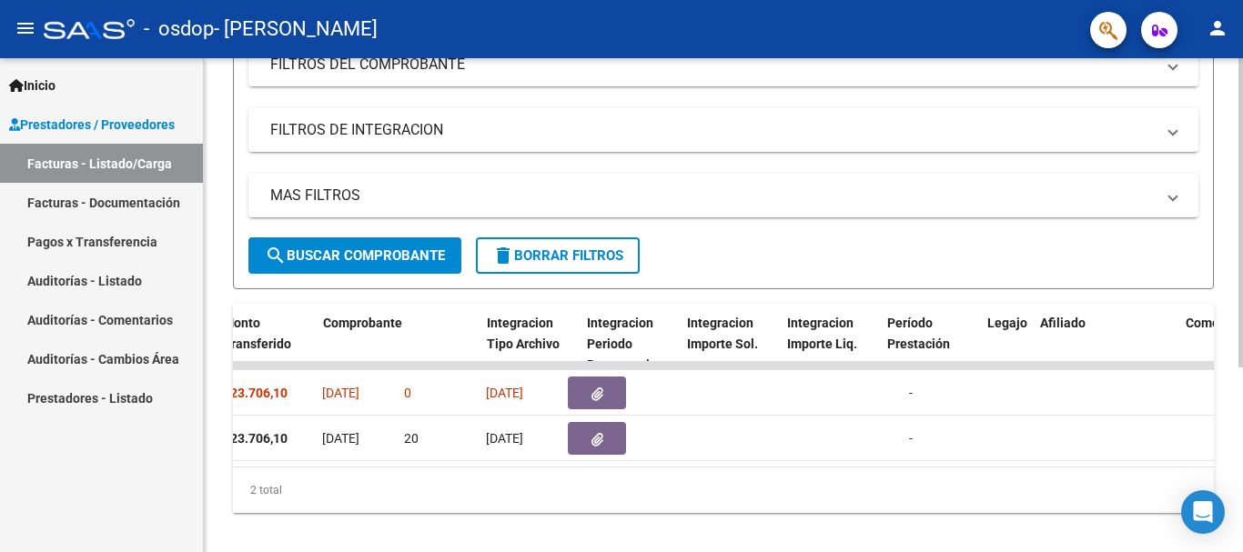
scroll to position [0, 1717]
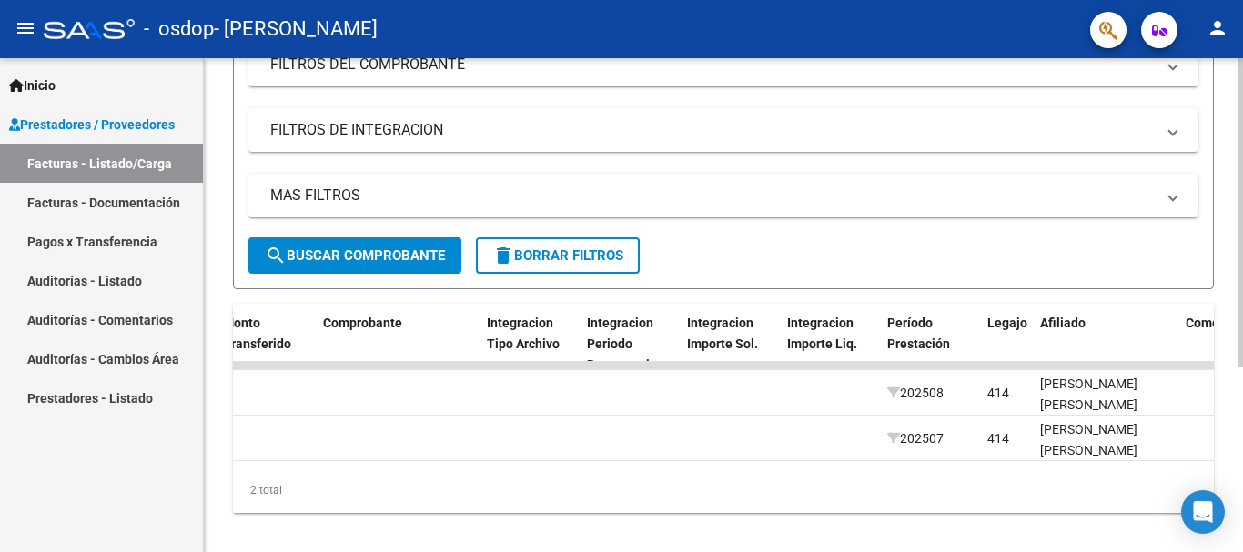
click at [253, 467] on datatable-body "242251 Integración [PERSON_NAME] 20346054655 Factura C: 2 - 304 $ 123.706,10 [D…" at bounding box center [723, 414] width 981 height 105
click at [552, 25] on div "- osdop - [PERSON_NAME]" at bounding box center [560, 29] width 1032 height 40
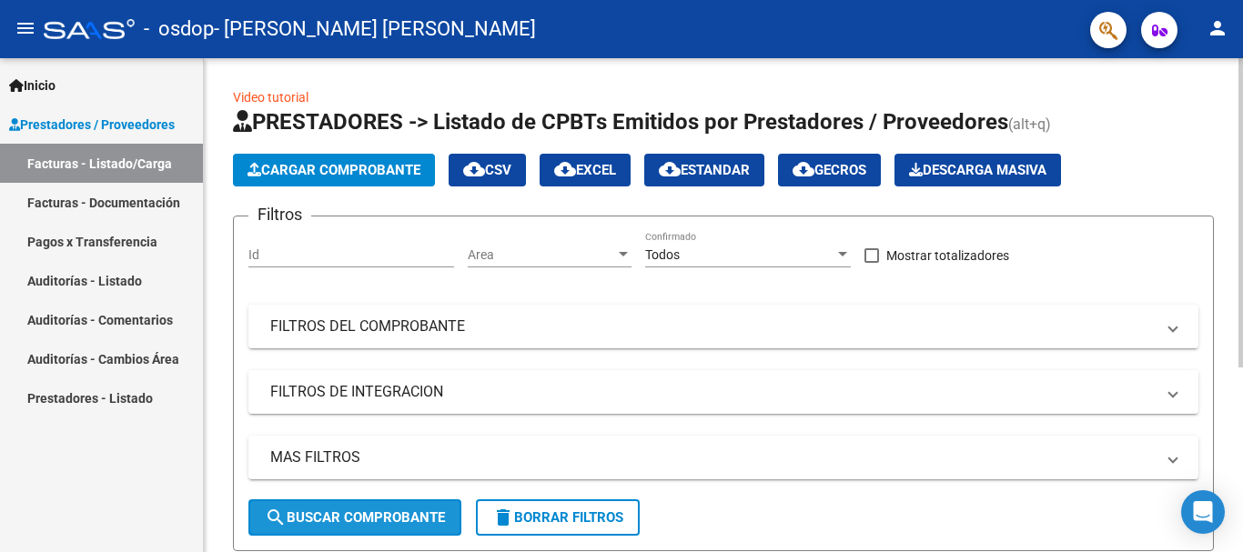
click at [410, 515] on span "search Buscar Comprobante" at bounding box center [355, 518] width 180 height 16
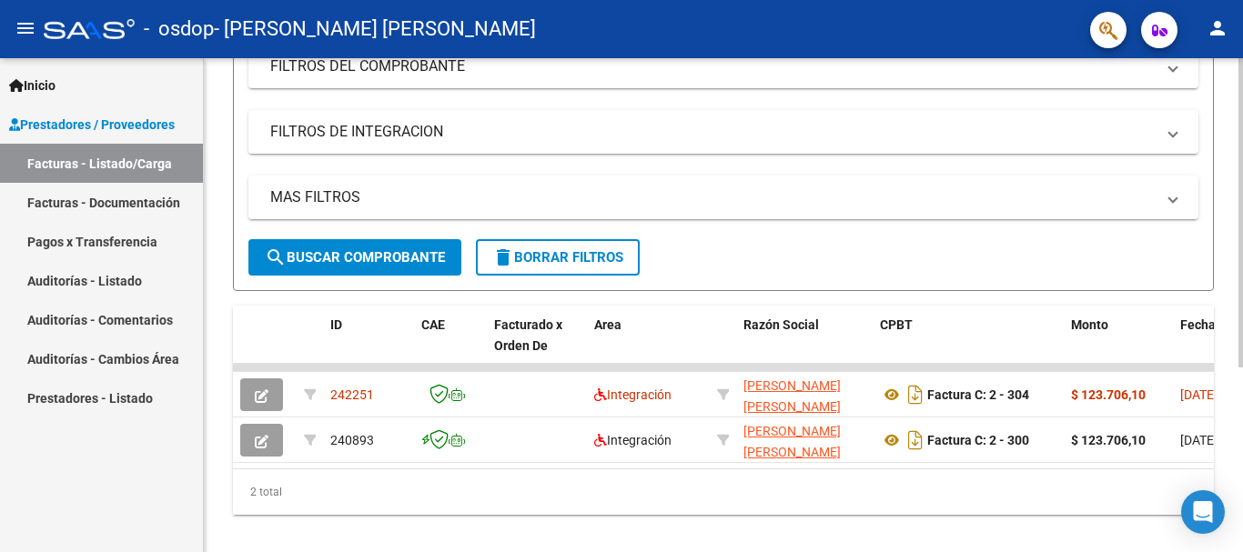
click at [1242, 535] on div at bounding box center [1241, 383] width 5 height 309
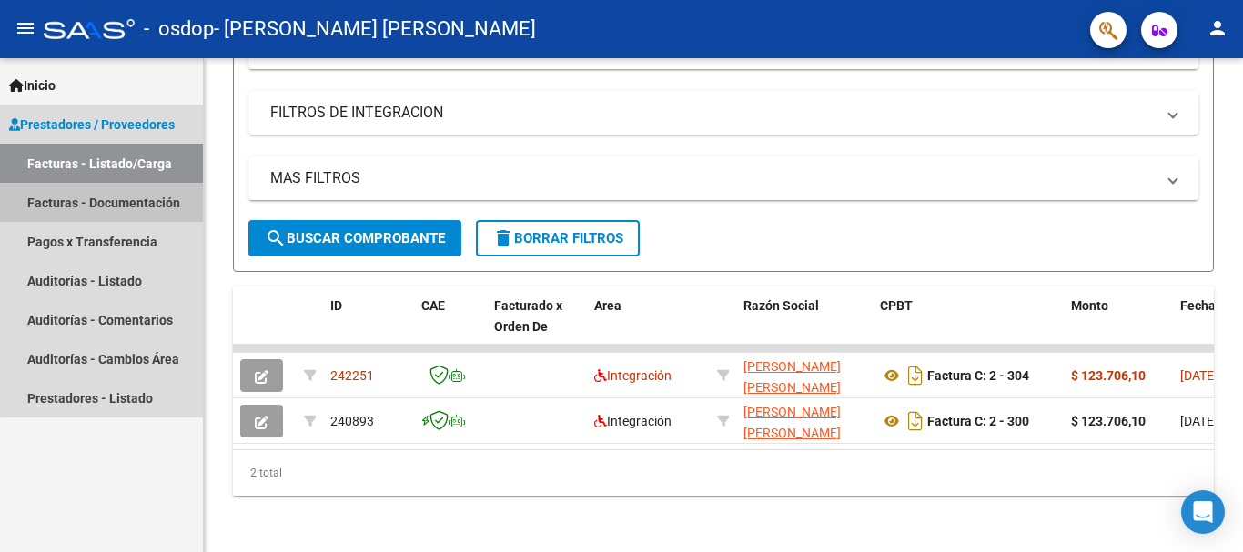
click at [106, 192] on link "Facturas - Documentación" at bounding box center [101, 202] width 203 height 39
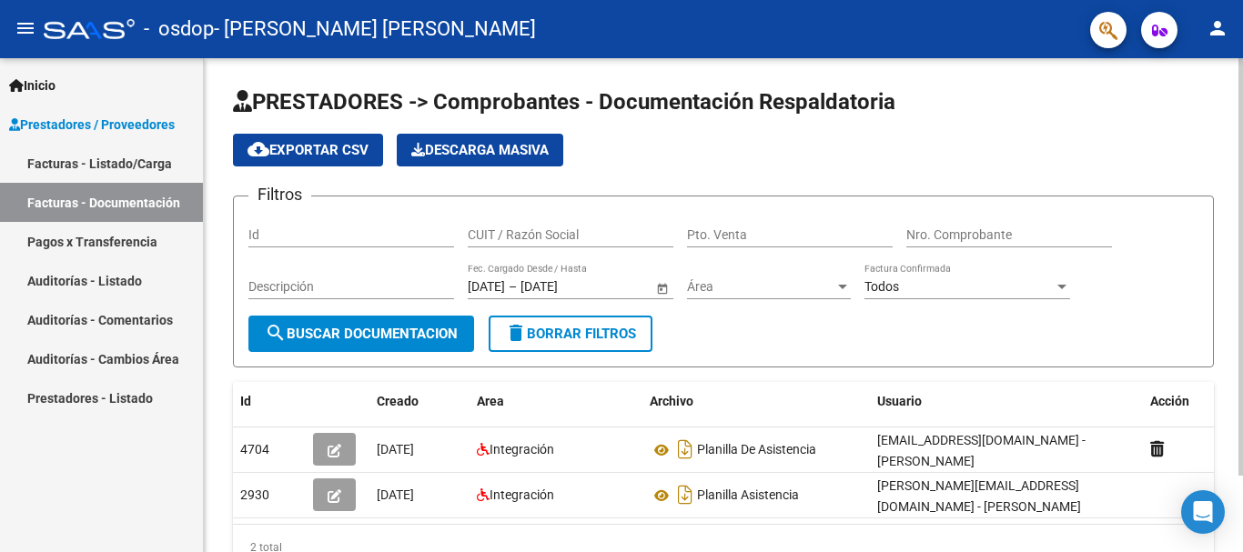
click at [1242, 177] on div at bounding box center [1241, 267] width 5 height 418
